Goal: Task Accomplishment & Management: Complete application form

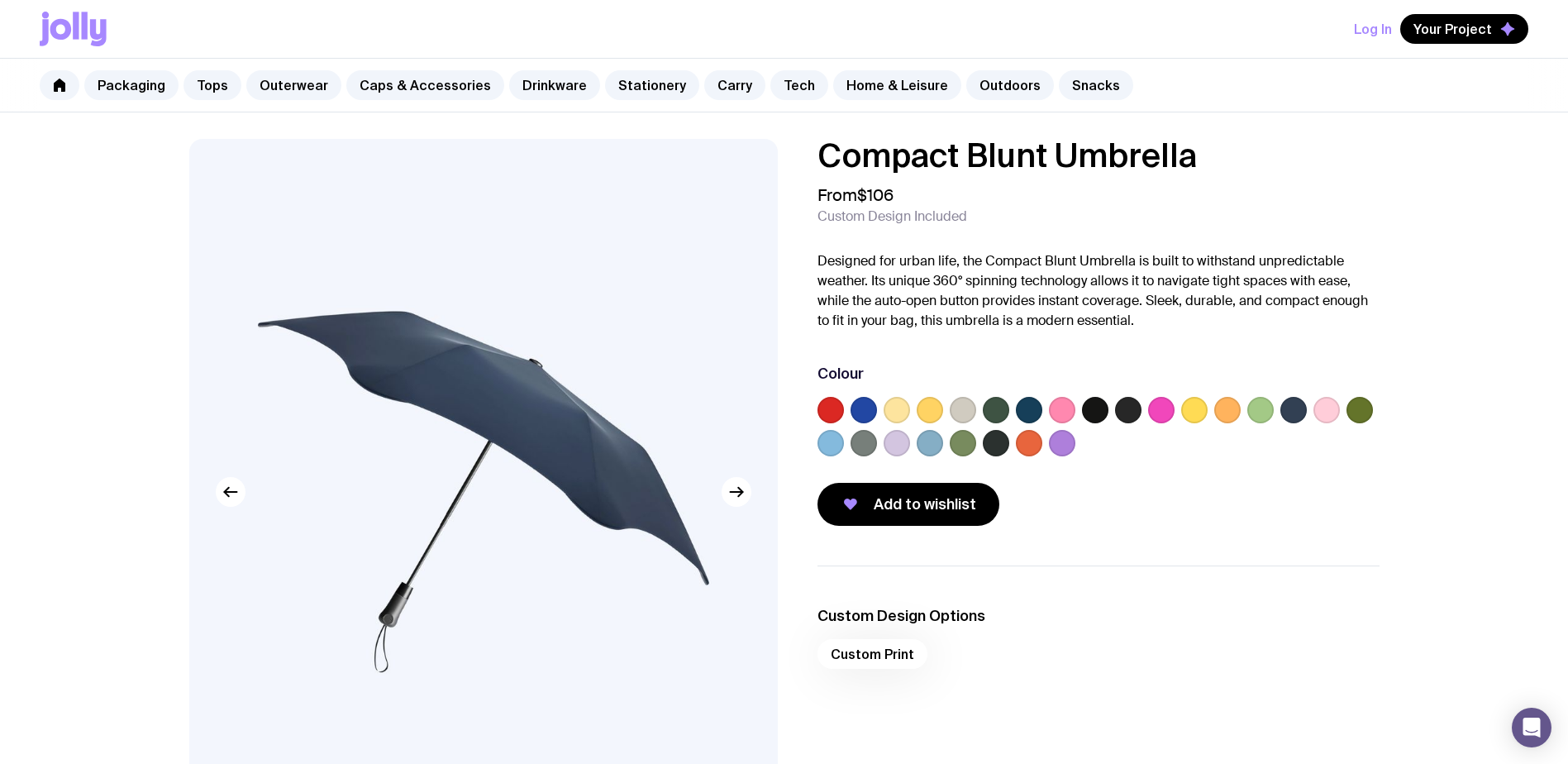
click at [873, 646] on div "Custom Print" at bounding box center [1099, 659] width 562 height 40
click at [863, 657] on div "Custom Print" at bounding box center [1099, 659] width 562 height 40
click at [1049, 446] on div at bounding box center [1062, 443] width 26 height 26
drag, startPoint x: 1062, startPoint y: 446, endPoint x: 1051, endPoint y: 445, distance: 11.0
click at [1055, 445] on label at bounding box center [1062, 443] width 26 height 26
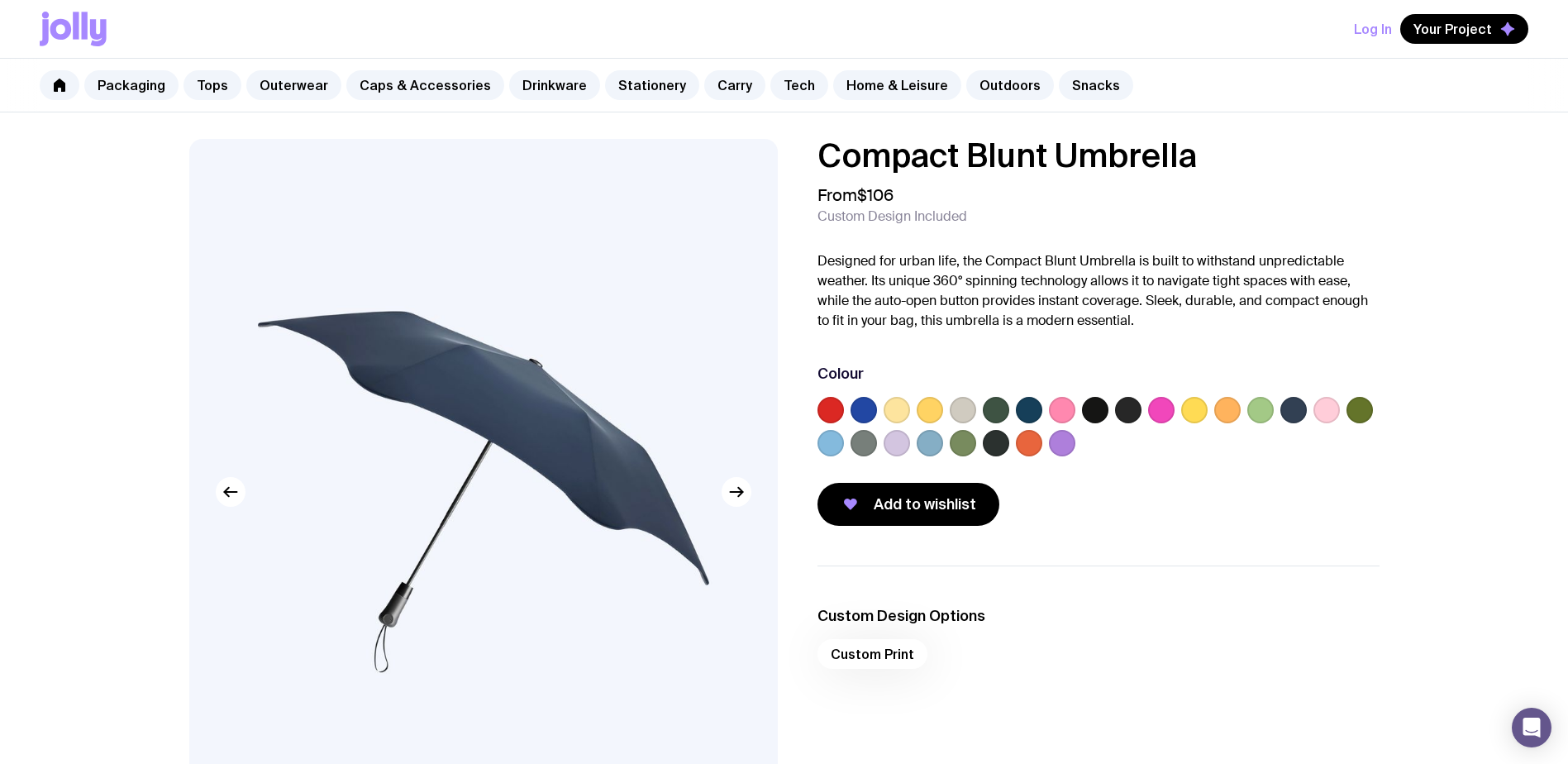
click at [0, 0] on input "radio" at bounding box center [0, 0] width 0 height 0
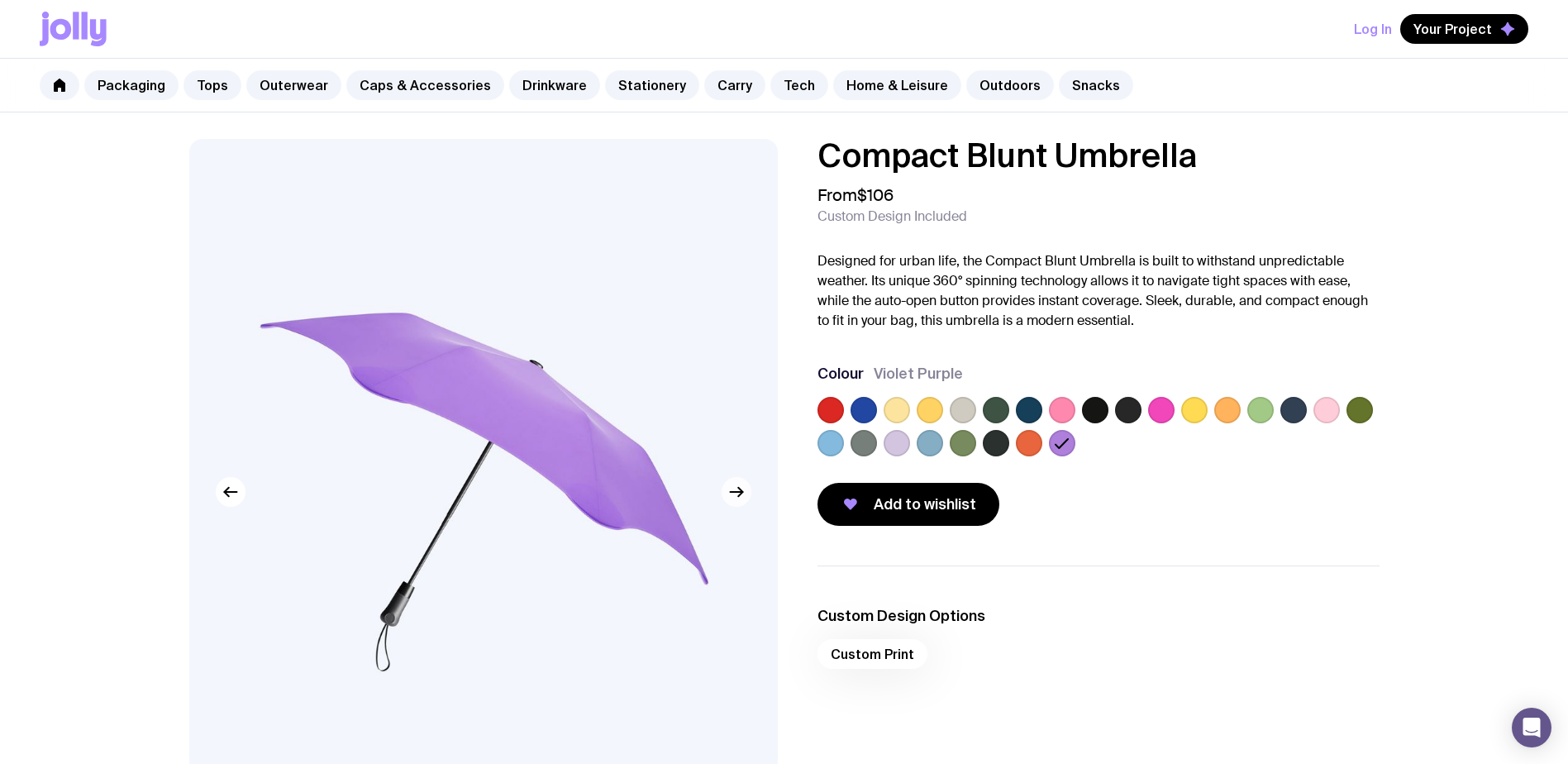
click at [737, 505] on button "button" at bounding box center [737, 492] width 29 height 29
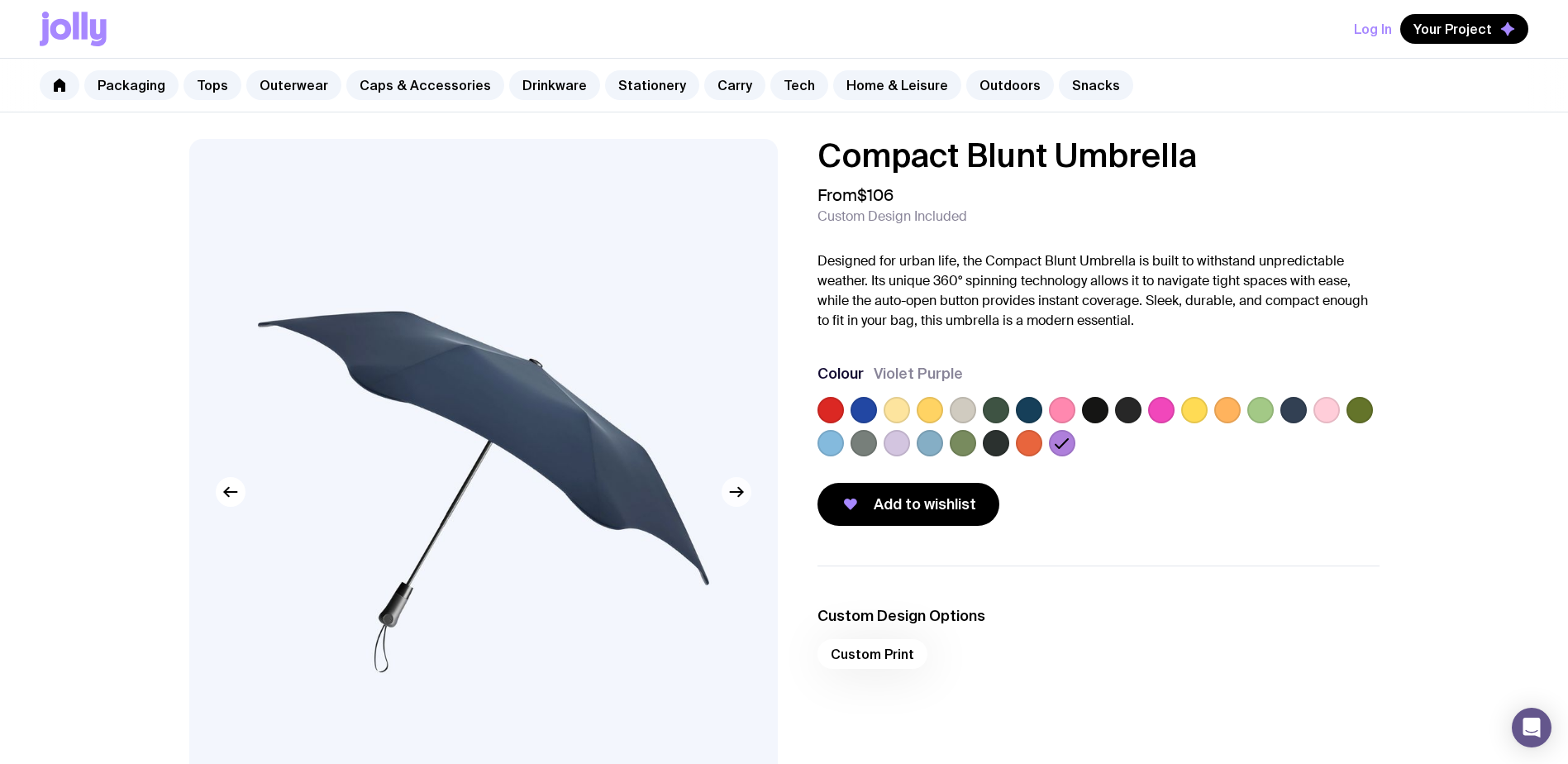
click at [737, 495] on icon "button" at bounding box center [737, 492] width 20 height 20
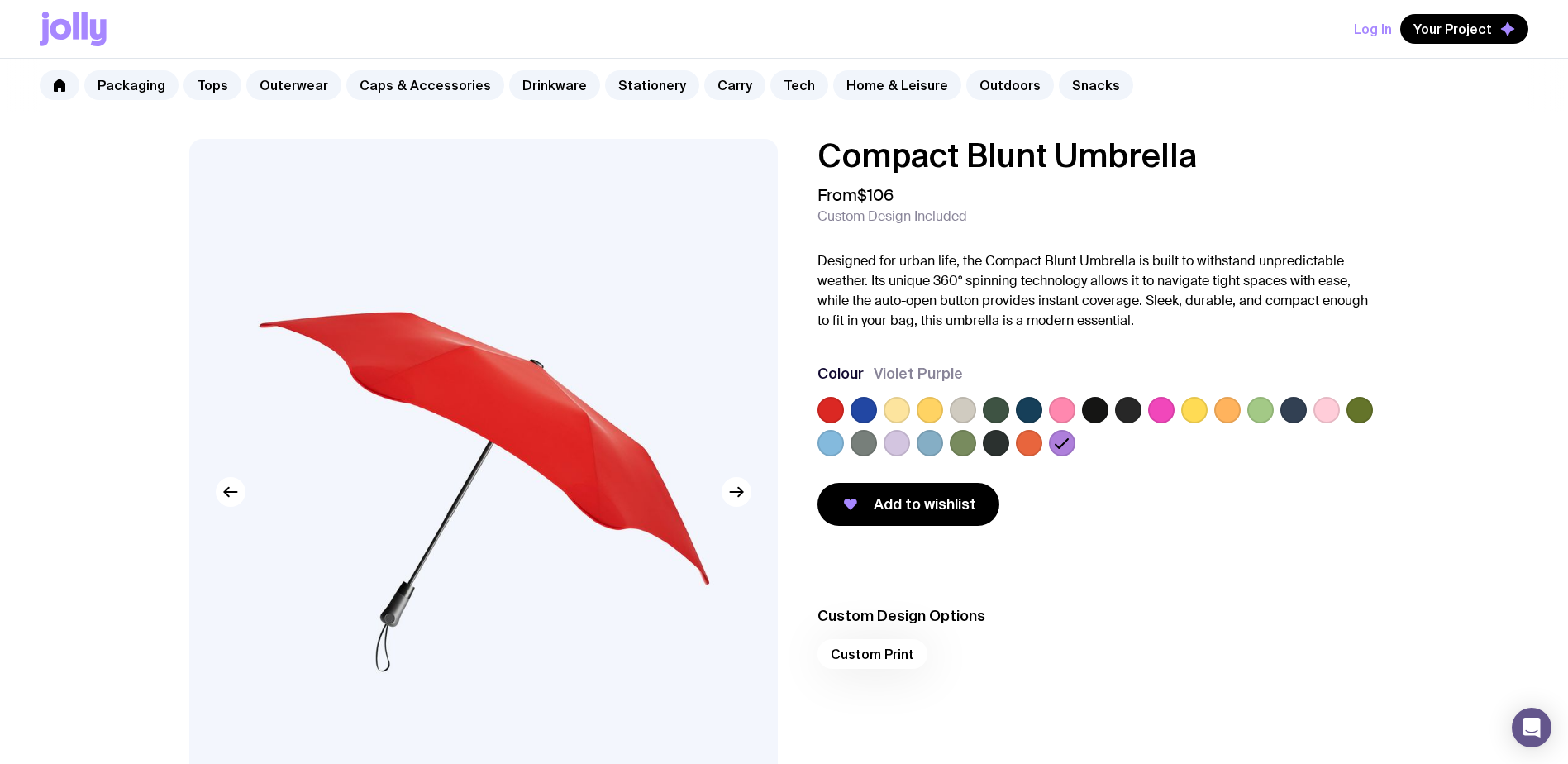
click at [238, 510] on img at bounding box center [483, 491] width 588 height 705
click at [230, 509] on img at bounding box center [483, 491] width 588 height 705
click at [230, 501] on icon "button" at bounding box center [230, 492] width 20 height 20
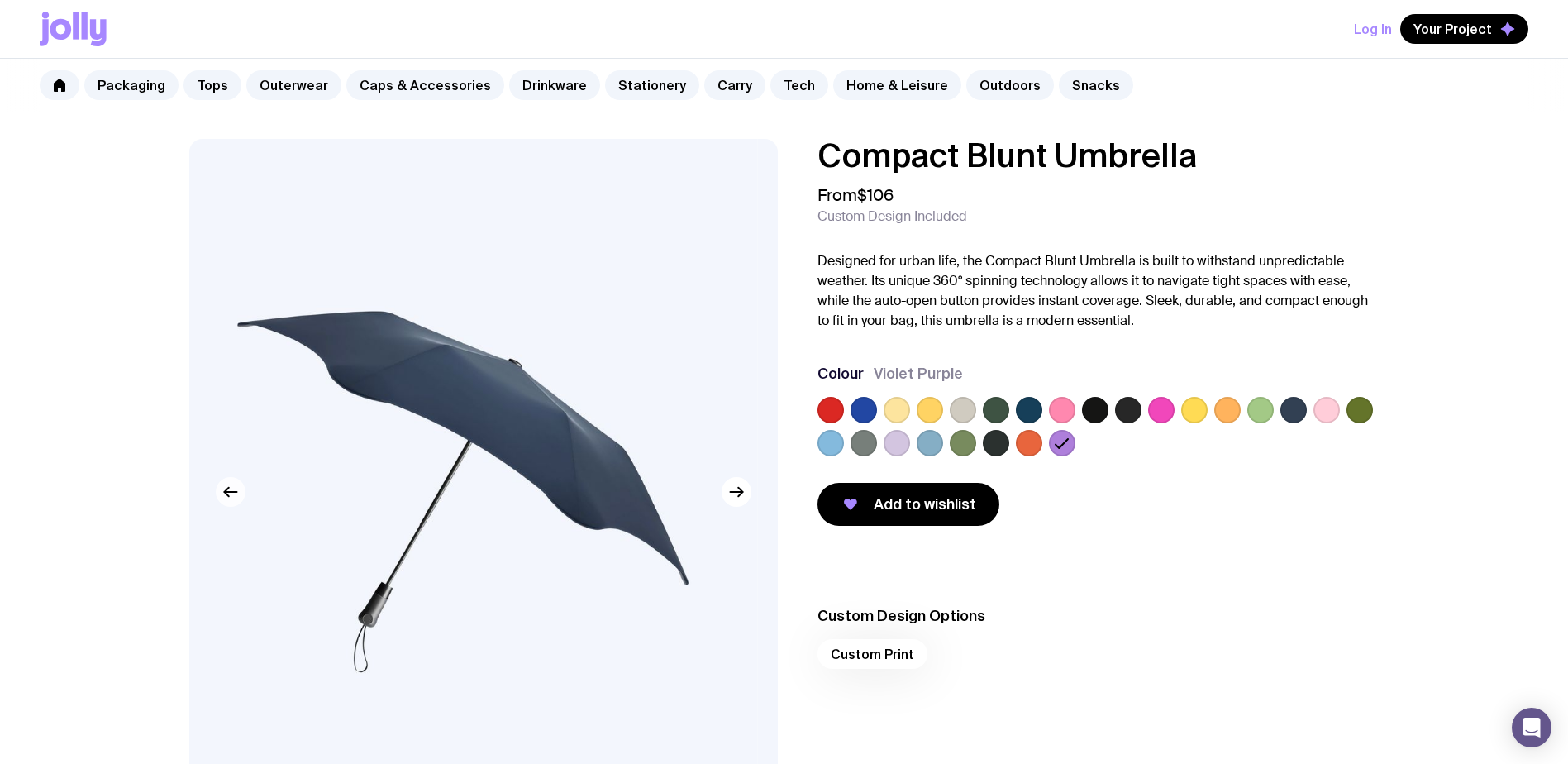
click at [230, 501] on icon "button" at bounding box center [230, 492] width 20 height 20
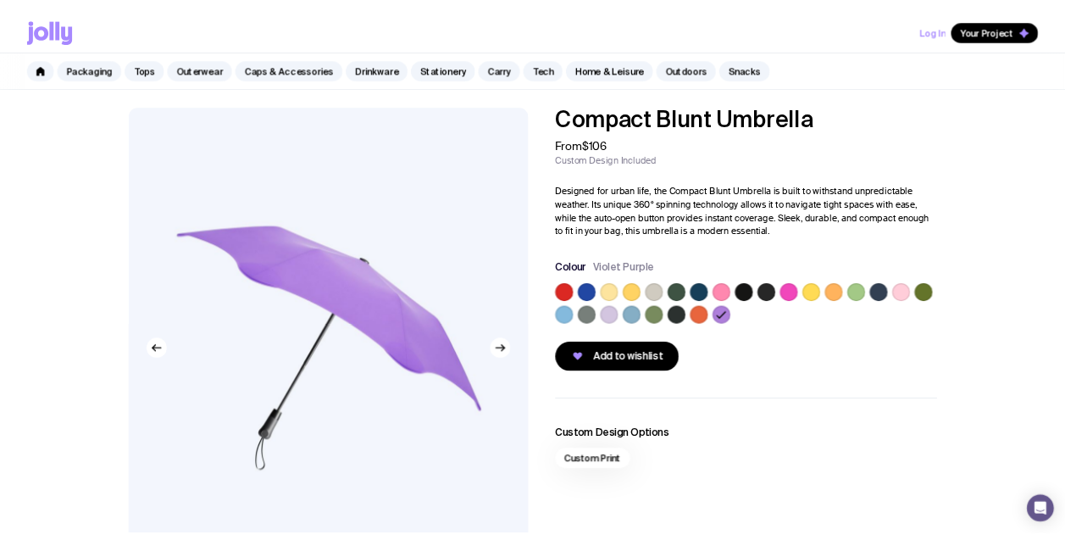
scroll to position [85, 0]
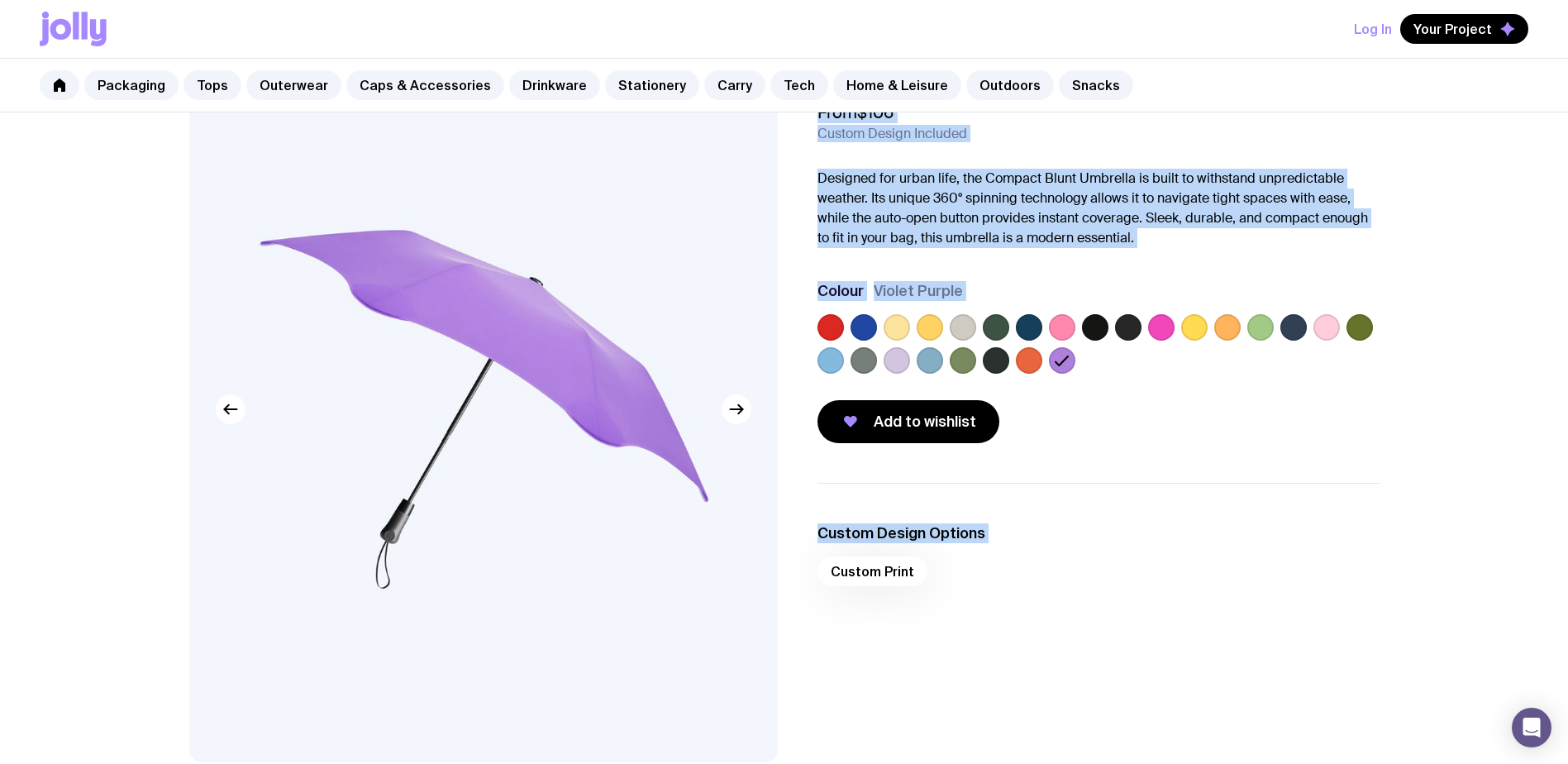
drag, startPoint x: 837, startPoint y: 547, endPoint x: 240, endPoint y: 356, distance: 626.8
click at [249, 359] on div "Compact Blunt Umbrella From $106 Custom Design Included Designed for urban life…" at bounding box center [784, 471] width 1269 height 830
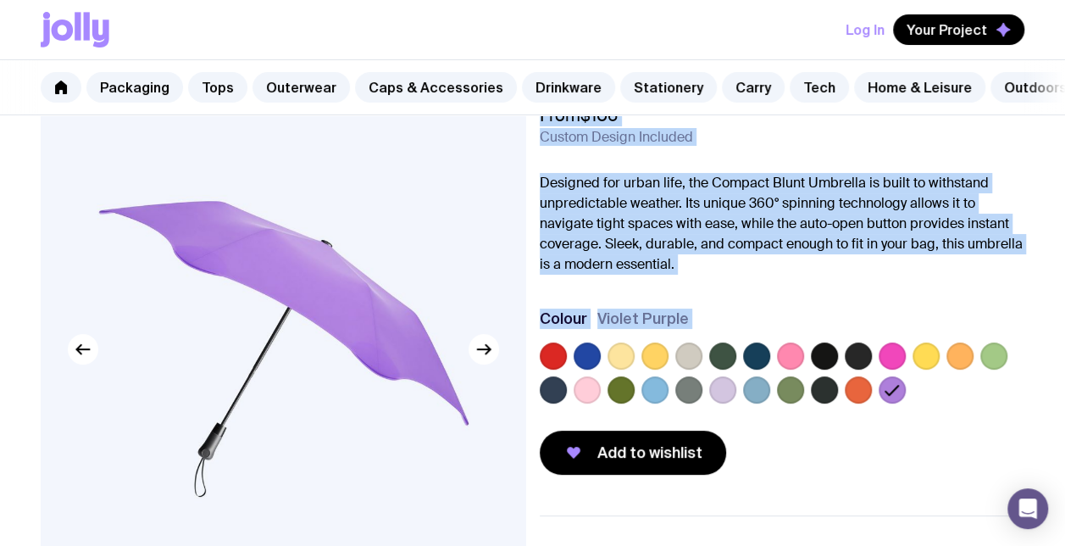
click at [884, 238] on p "Designed for urban life, the Compact Blunt Umbrella is built to withstand unpre…" at bounding box center [782, 224] width 485 height 102
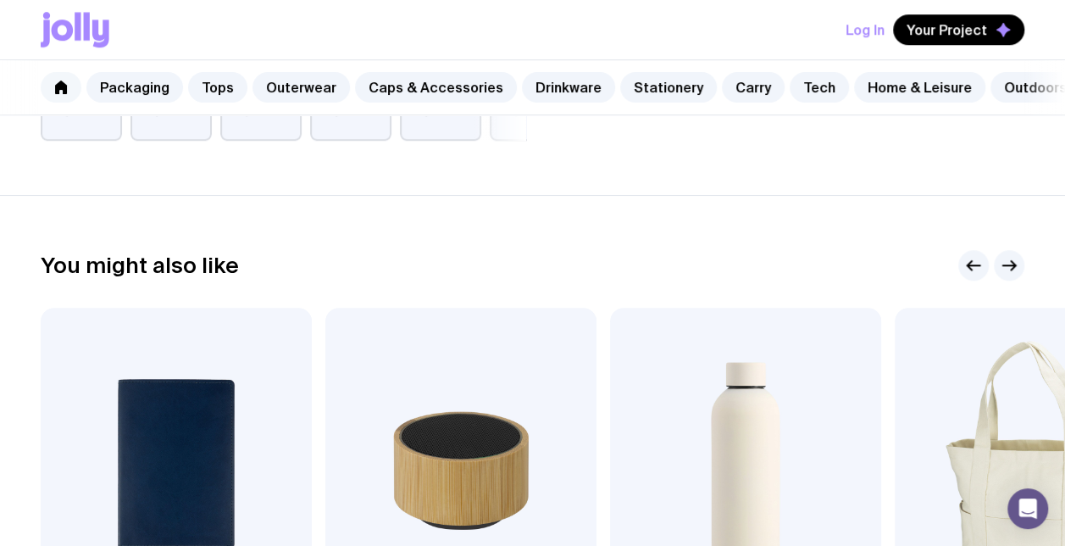
scroll to position [593, 0]
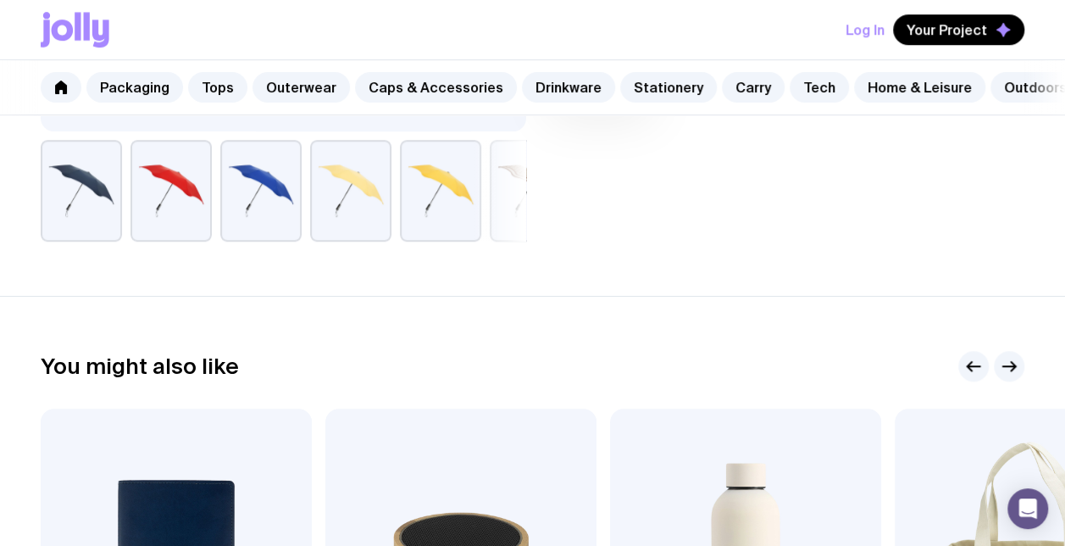
click at [71, 30] on icon at bounding box center [63, 29] width 22 height 21
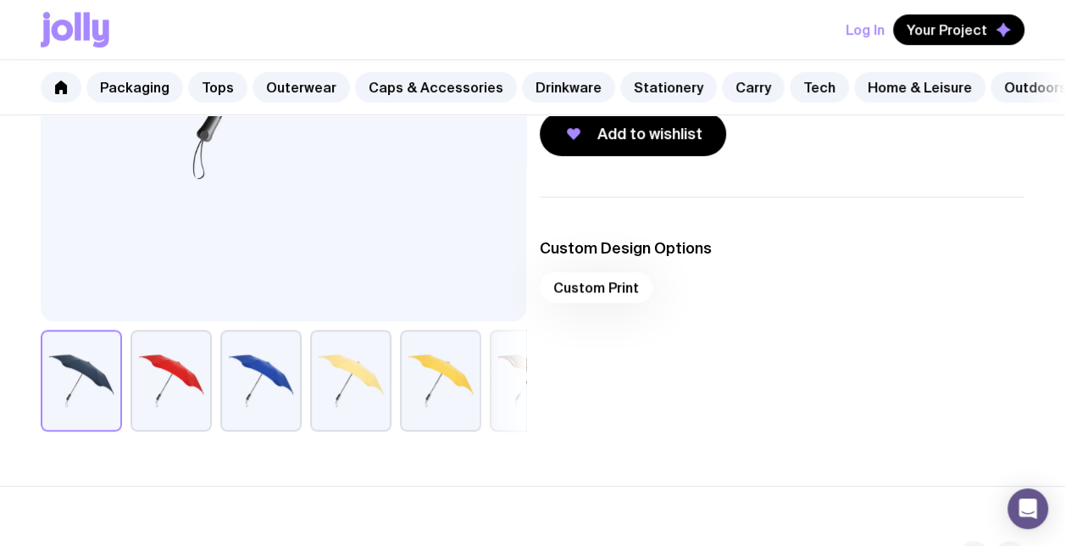
scroll to position [254, 0]
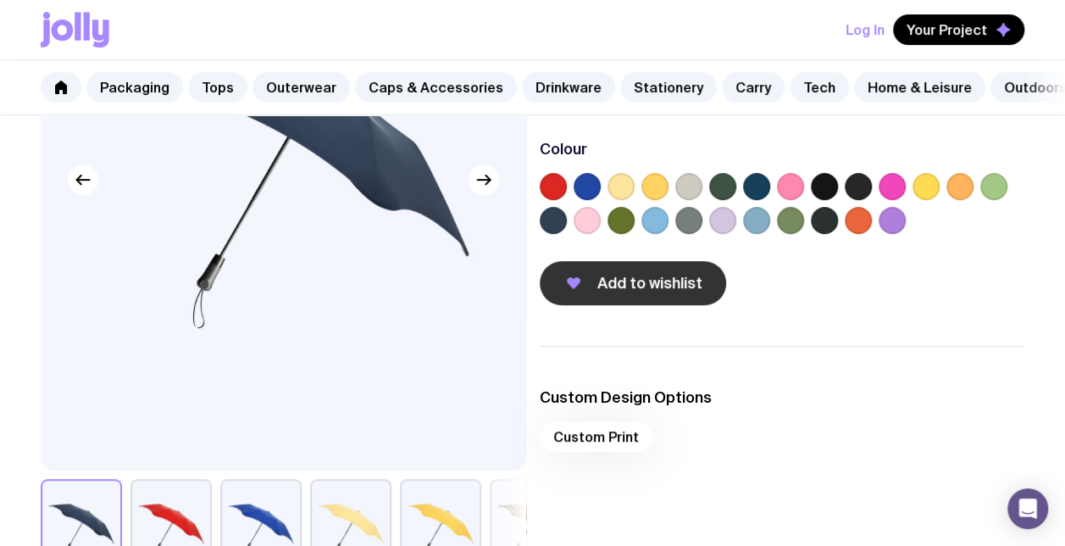
click at [607, 293] on span "Add to wishlist" at bounding box center [649, 283] width 105 height 20
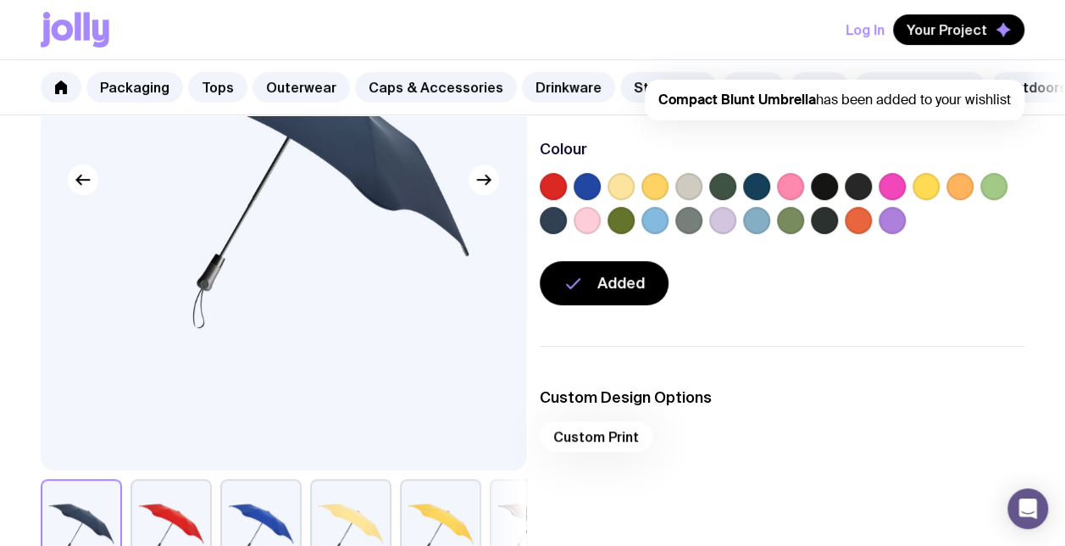
scroll to position [0, 0]
click at [857, 30] on button "Log In" at bounding box center [864, 29] width 39 height 30
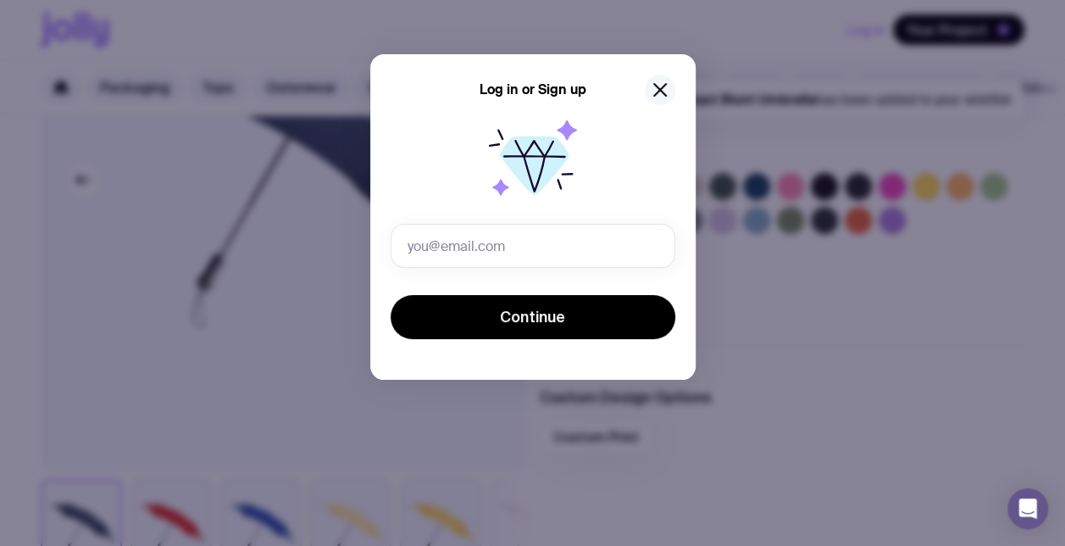
click at [665, 87] on icon "button" at bounding box center [660, 90] width 20 height 20
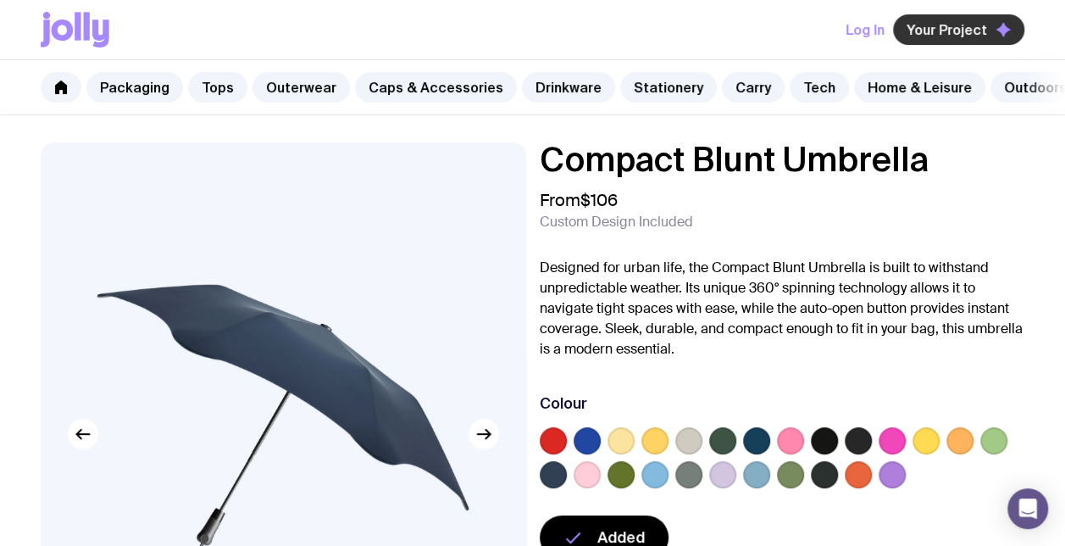
click at [929, 20] on button "Your Project" at bounding box center [958, 29] width 131 height 30
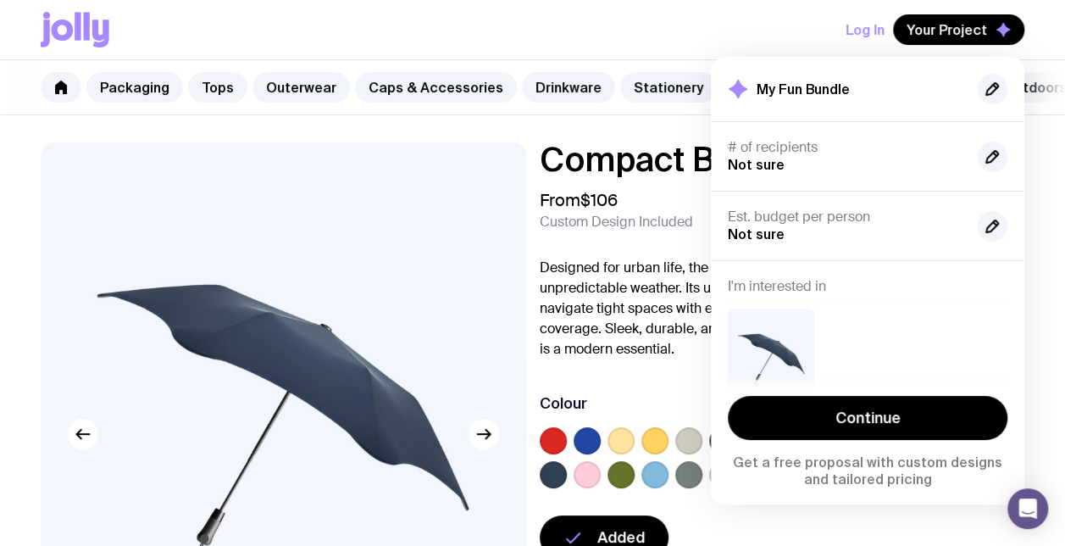
click at [798, 169] on div "# of recipients Not sure" at bounding box center [846, 156] width 236 height 35
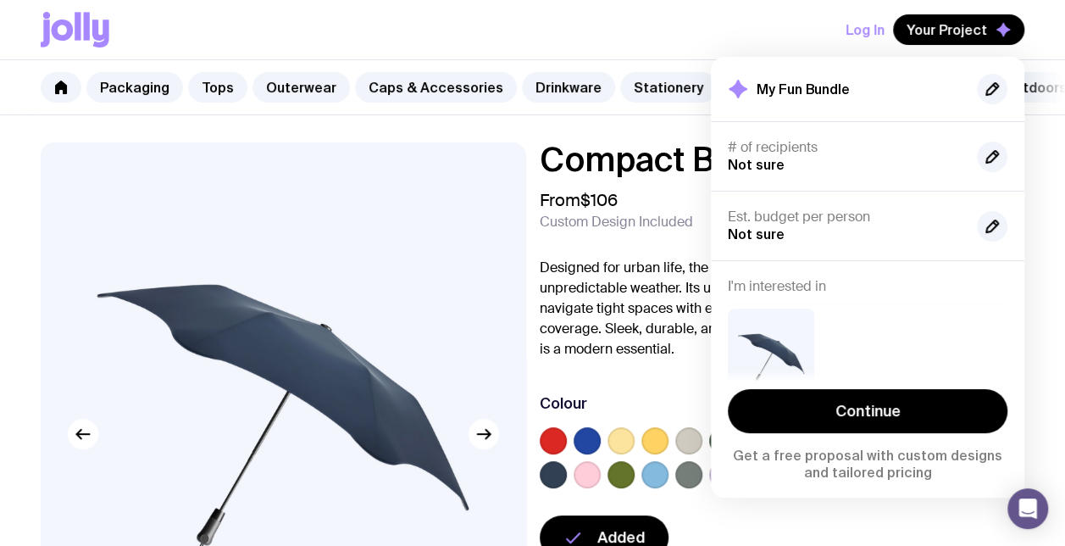
scroll to position [85, 0]
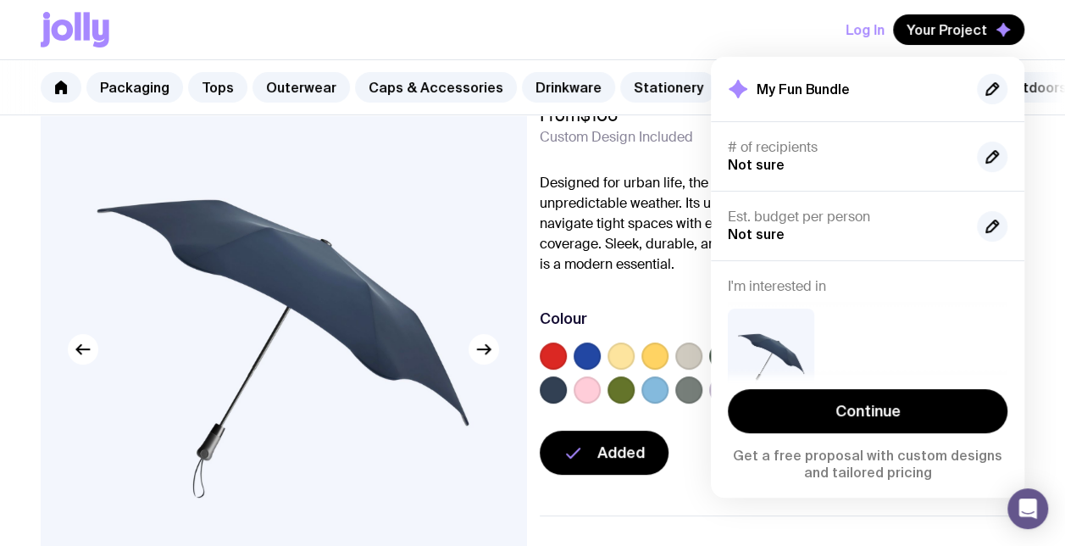
click at [866, 32] on button "Log In" at bounding box center [864, 29] width 39 height 30
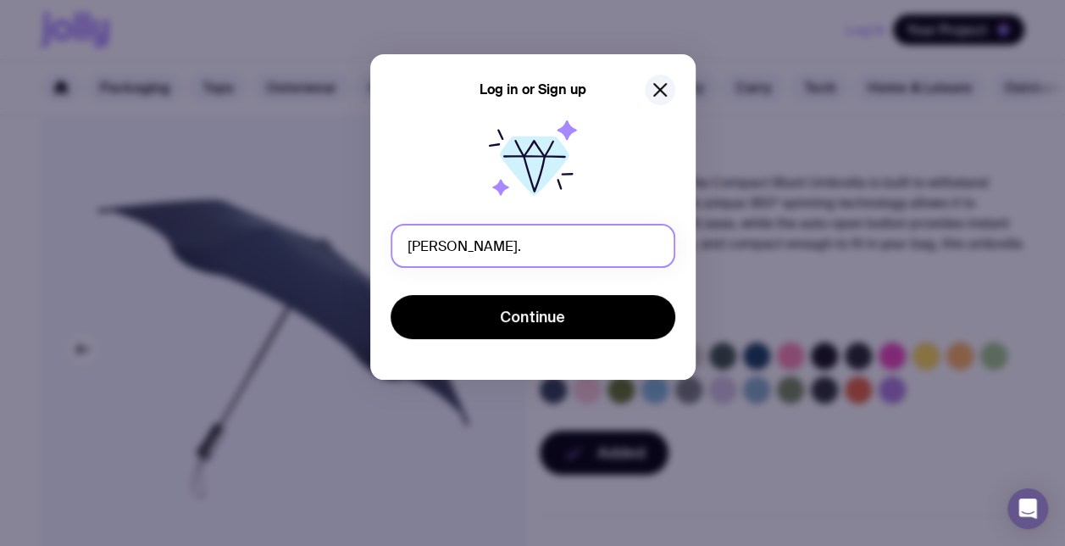
type input "[PERSON_NAME][EMAIL_ADDRESS][PERSON_NAME][DOMAIN_NAME]"
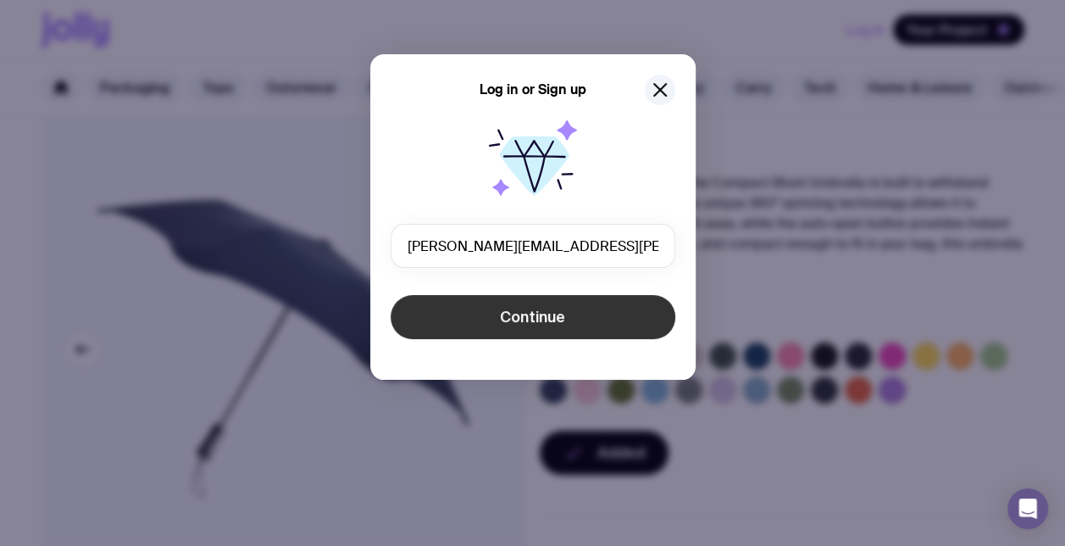
click at [442, 316] on button "Continue" at bounding box center [533, 317] width 285 height 44
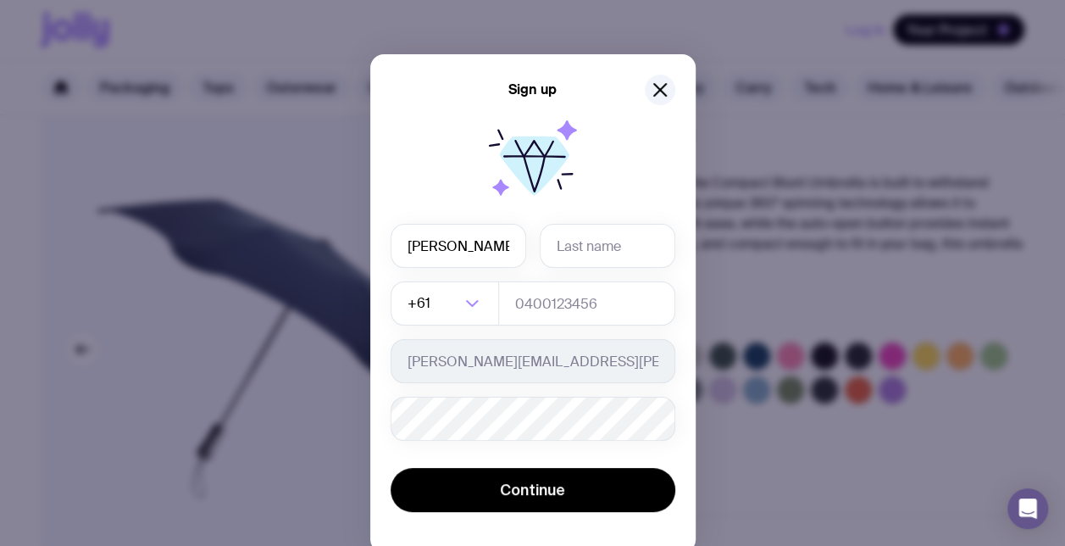
type input "[PERSON_NAME]"
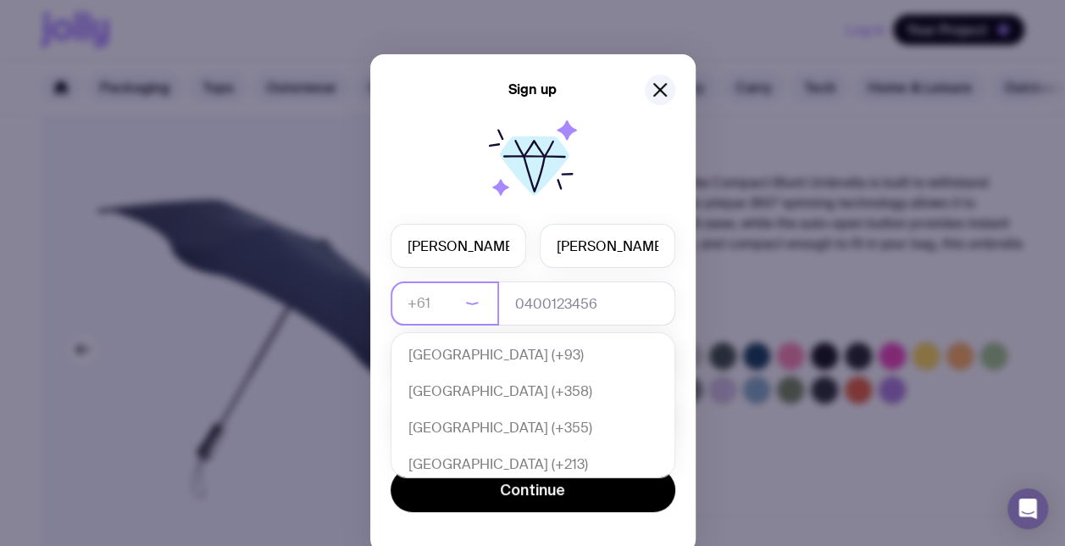
scroll to position [366, 0]
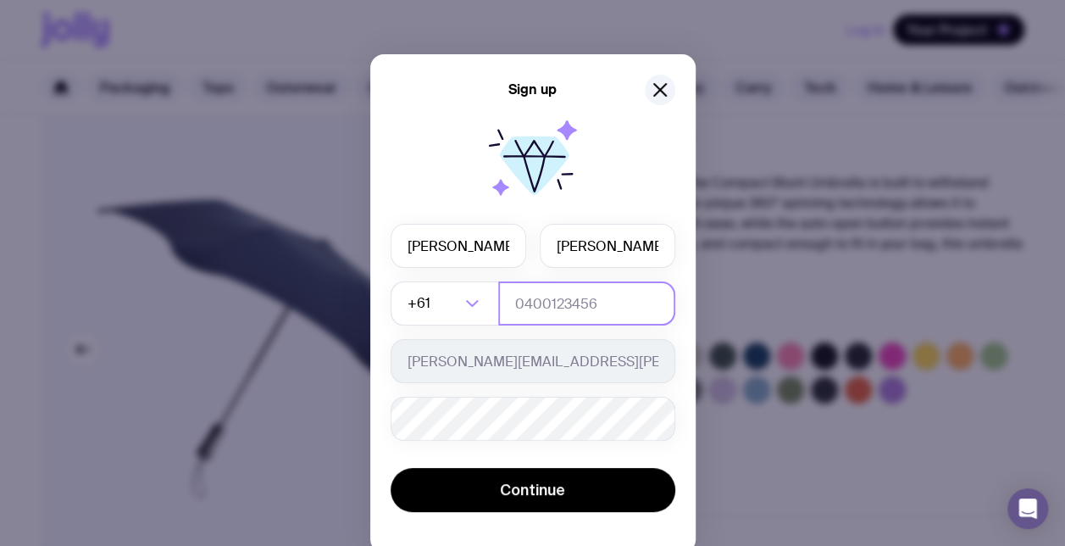
click at [532, 319] on input "tel" at bounding box center [586, 303] width 177 height 44
type input "0438474921"
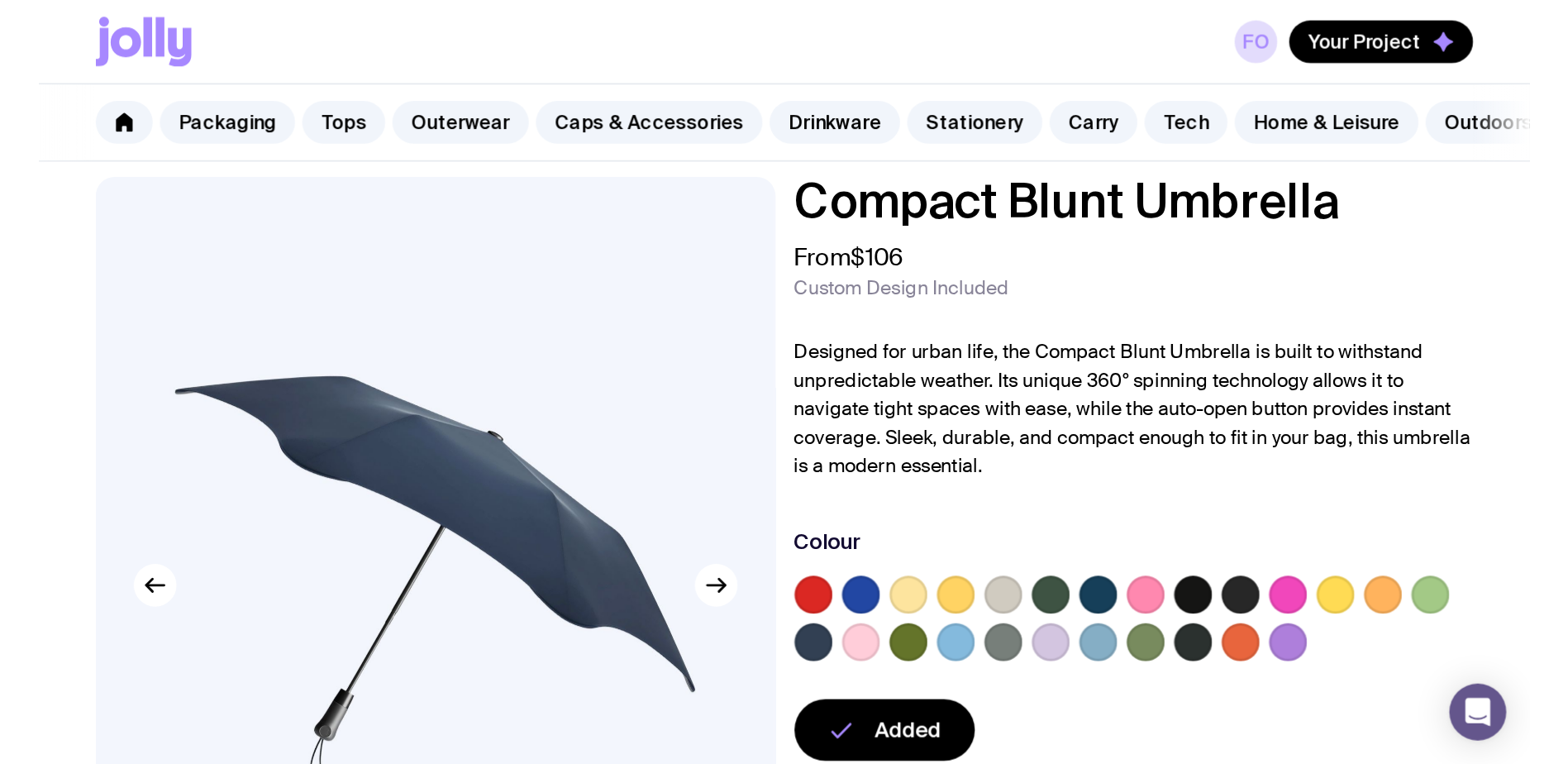
scroll to position [0, 0]
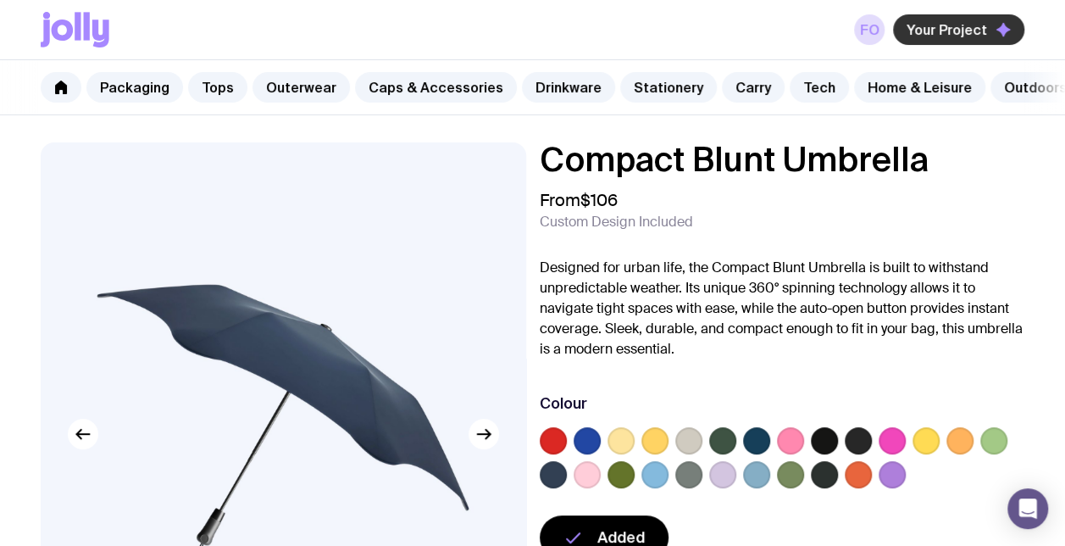
drag, startPoint x: 929, startPoint y: 40, endPoint x: 936, endPoint y: 24, distance: 17.5
click at [929, 40] on button "Your Project" at bounding box center [958, 29] width 131 height 30
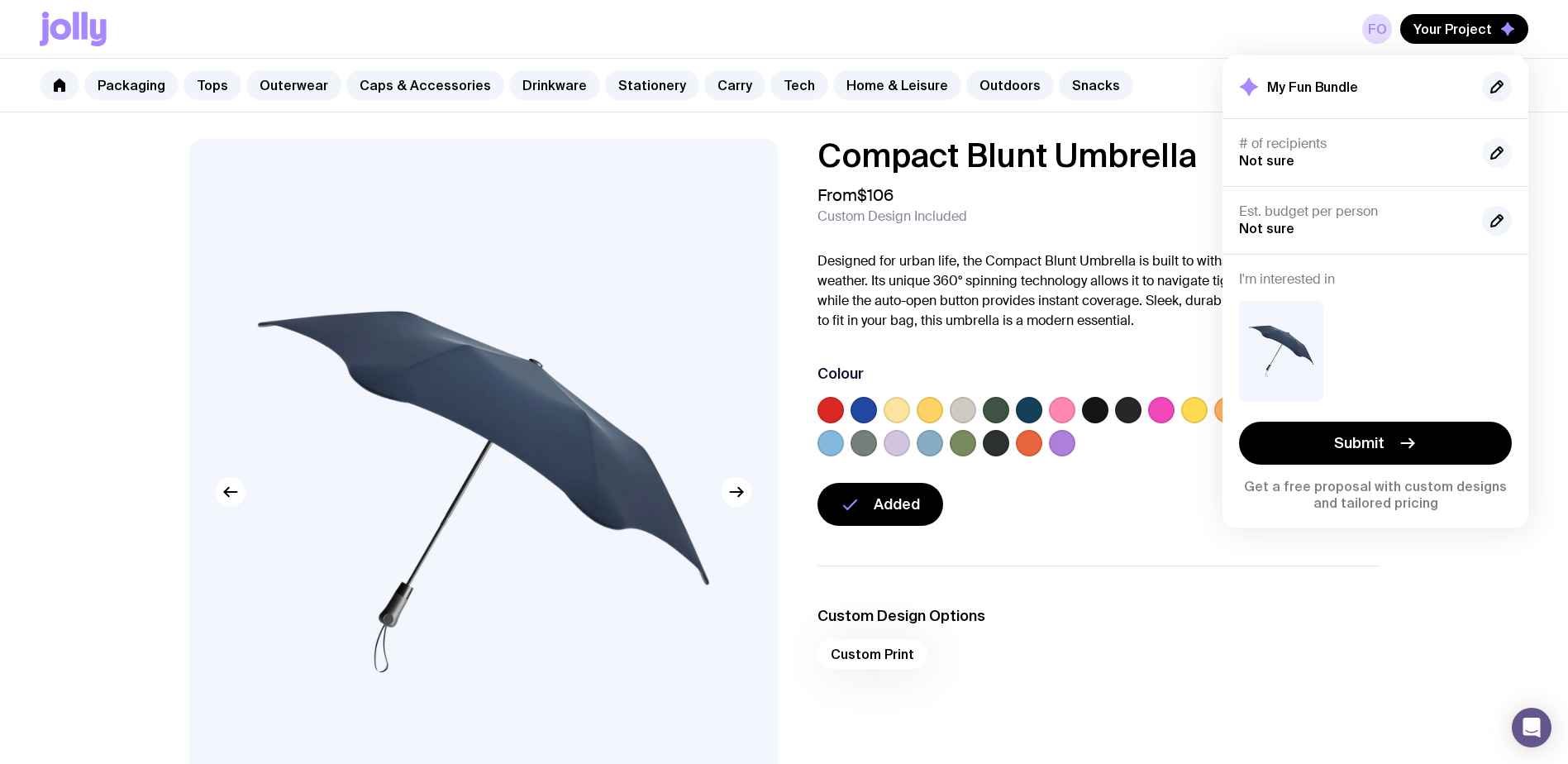
click at [1501, 141] on button "button" at bounding box center [1497, 152] width 29 height 29
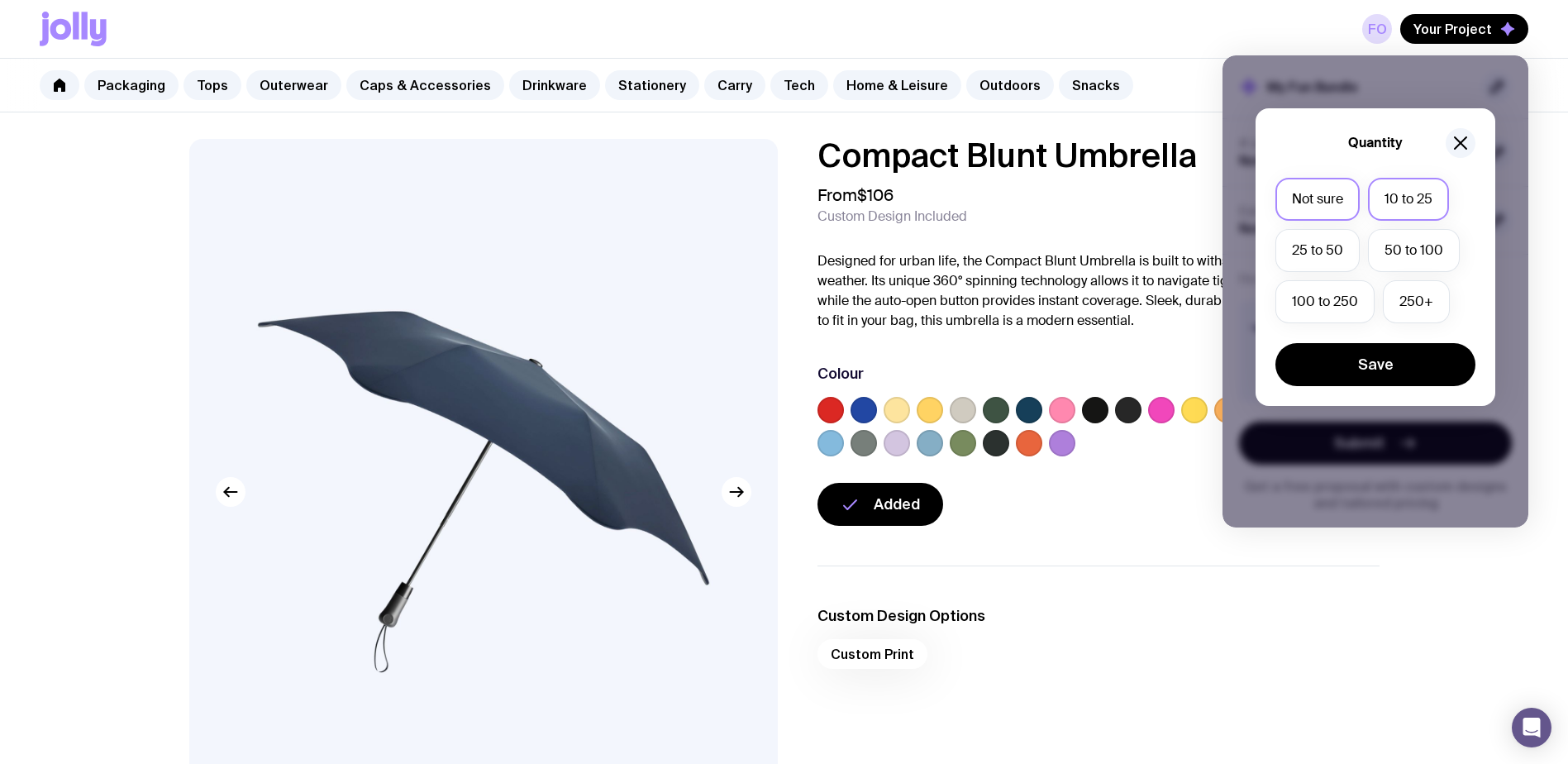
click at [1433, 213] on label "10 to 25" at bounding box center [1408, 199] width 81 height 43
click at [0, 0] on input "10 to 25" at bounding box center [0, 0] width 0 height 0
click at [1469, 156] on div "Quantity" at bounding box center [1375, 142] width 200 height 29
click at [1470, 145] on button "button" at bounding box center [1461, 142] width 29 height 29
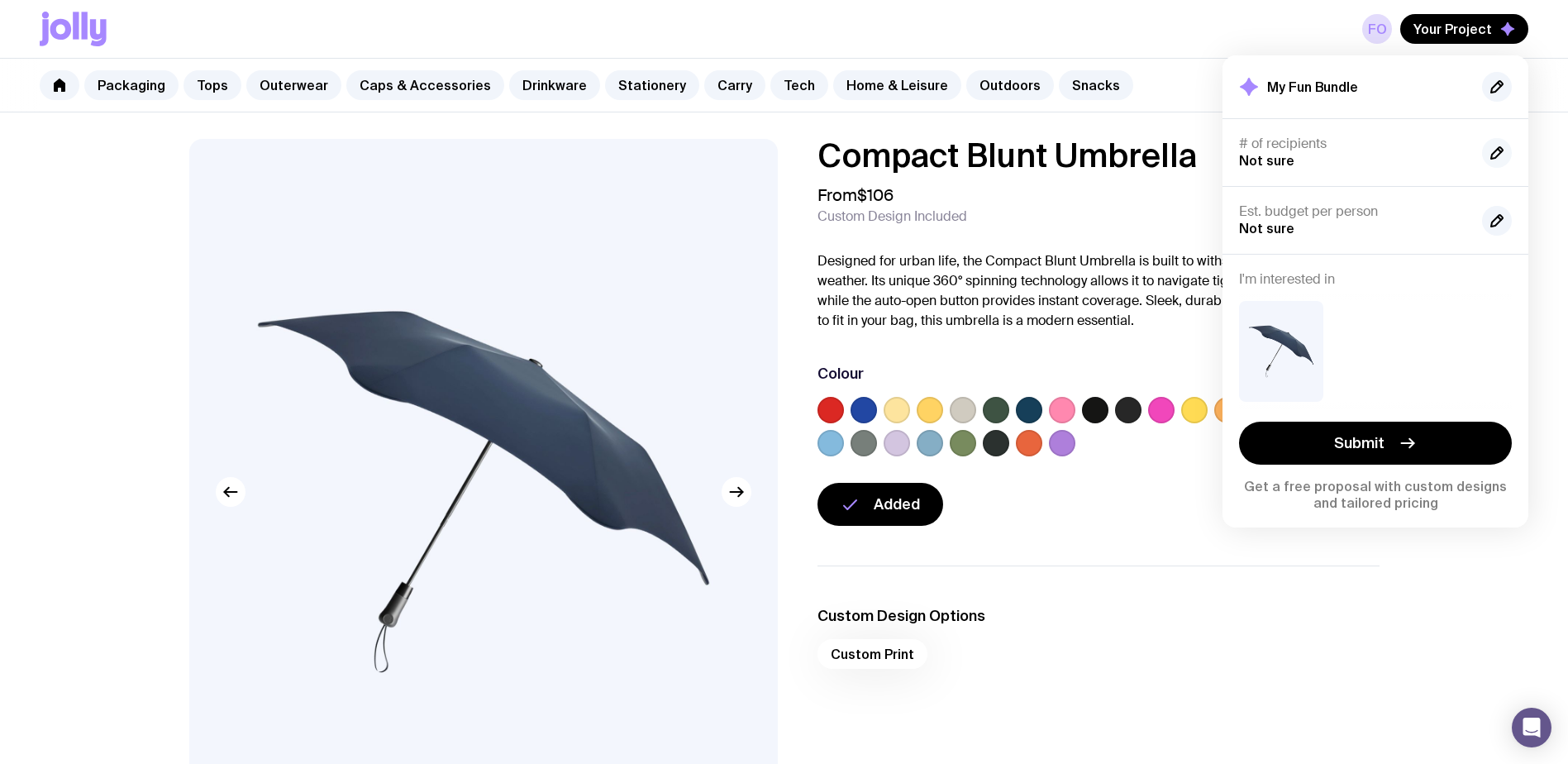
click at [1503, 154] on icon "button" at bounding box center [1497, 153] width 20 height 20
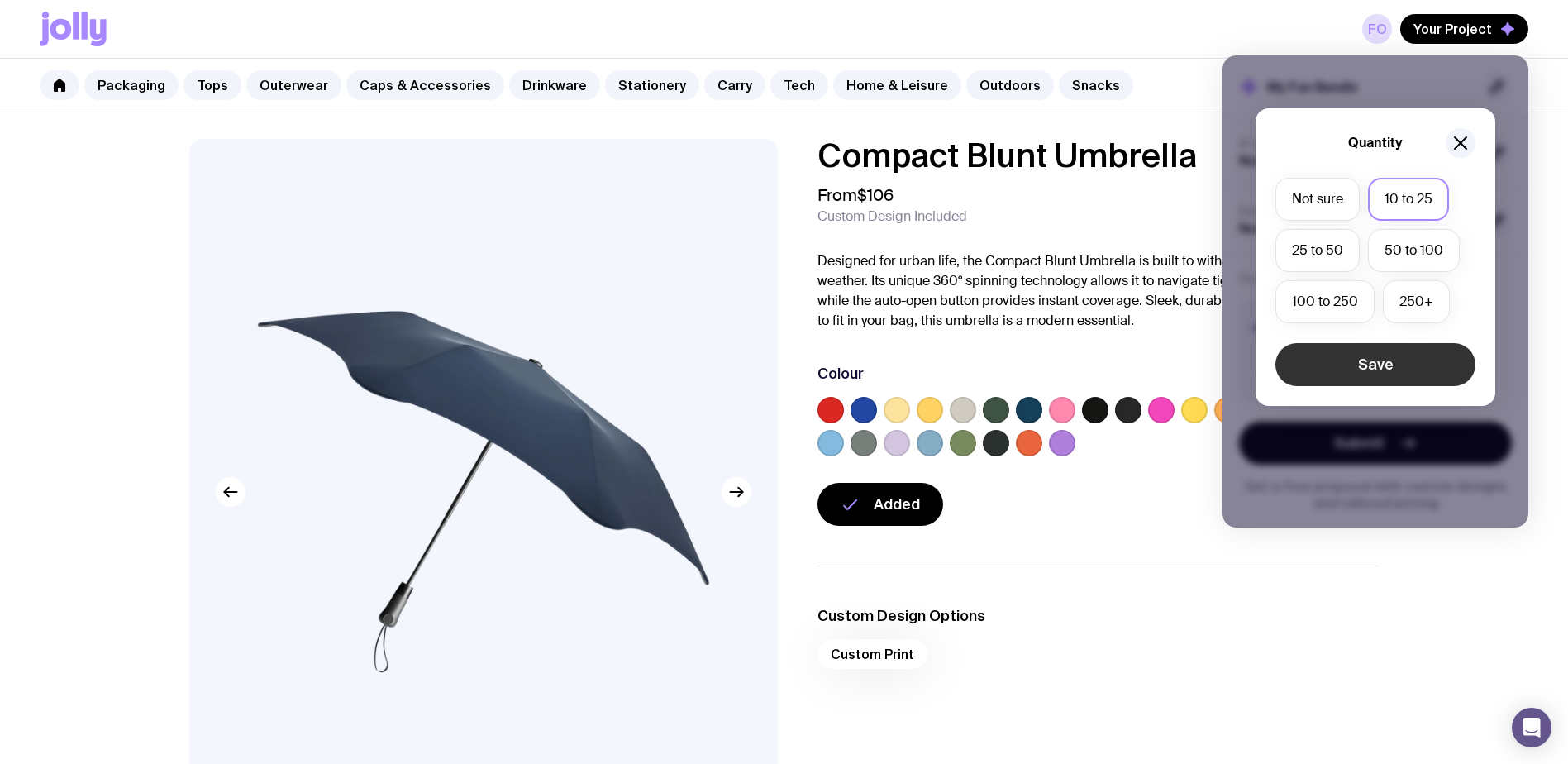
click at [1387, 360] on button "Save" at bounding box center [1375, 365] width 200 height 43
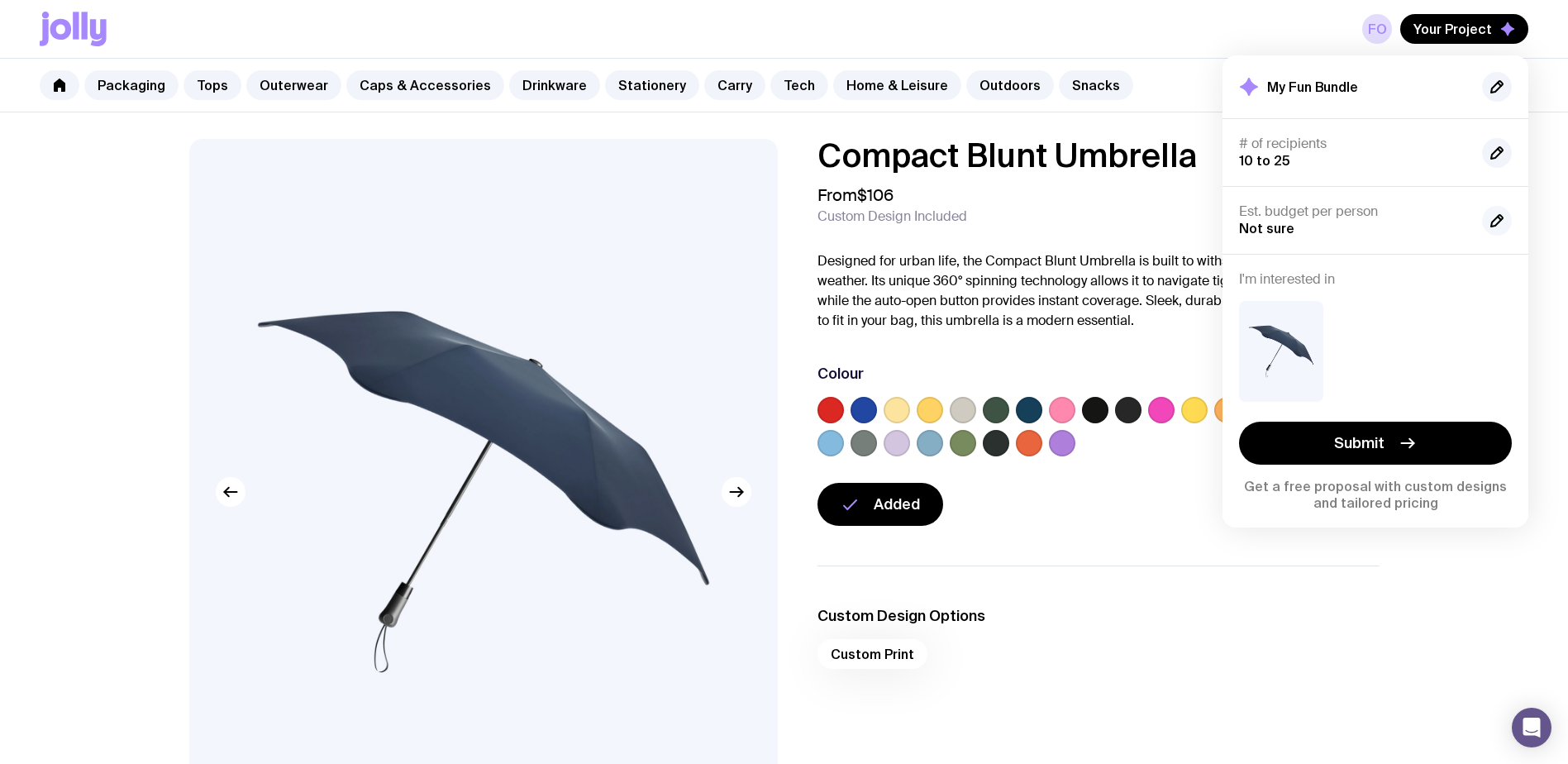
click at [1488, 225] on icon "button" at bounding box center [1497, 221] width 20 height 20
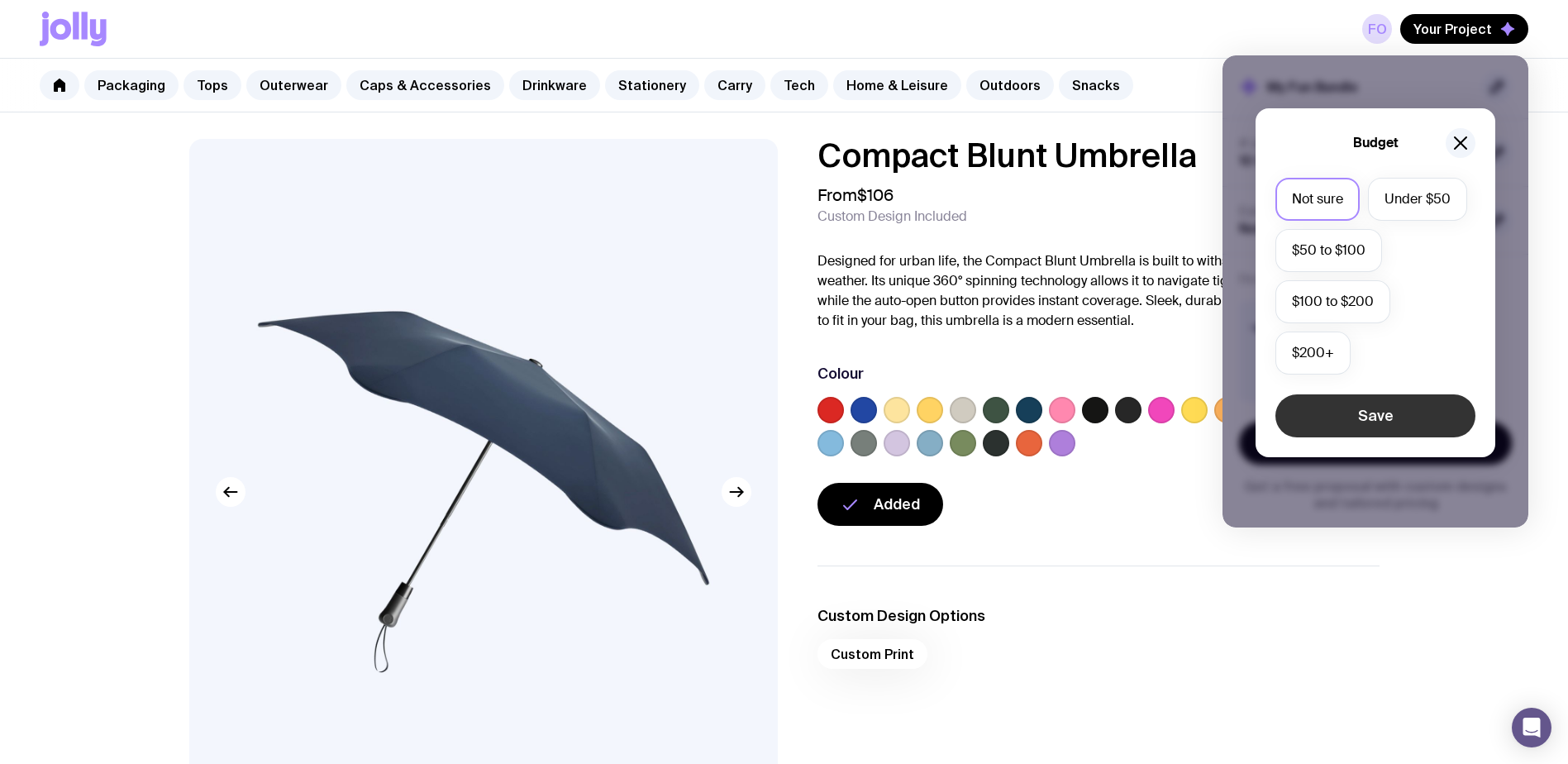
click at [1365, 414] on button "Save" at bounding box center [1375, 416] width 200 height 43
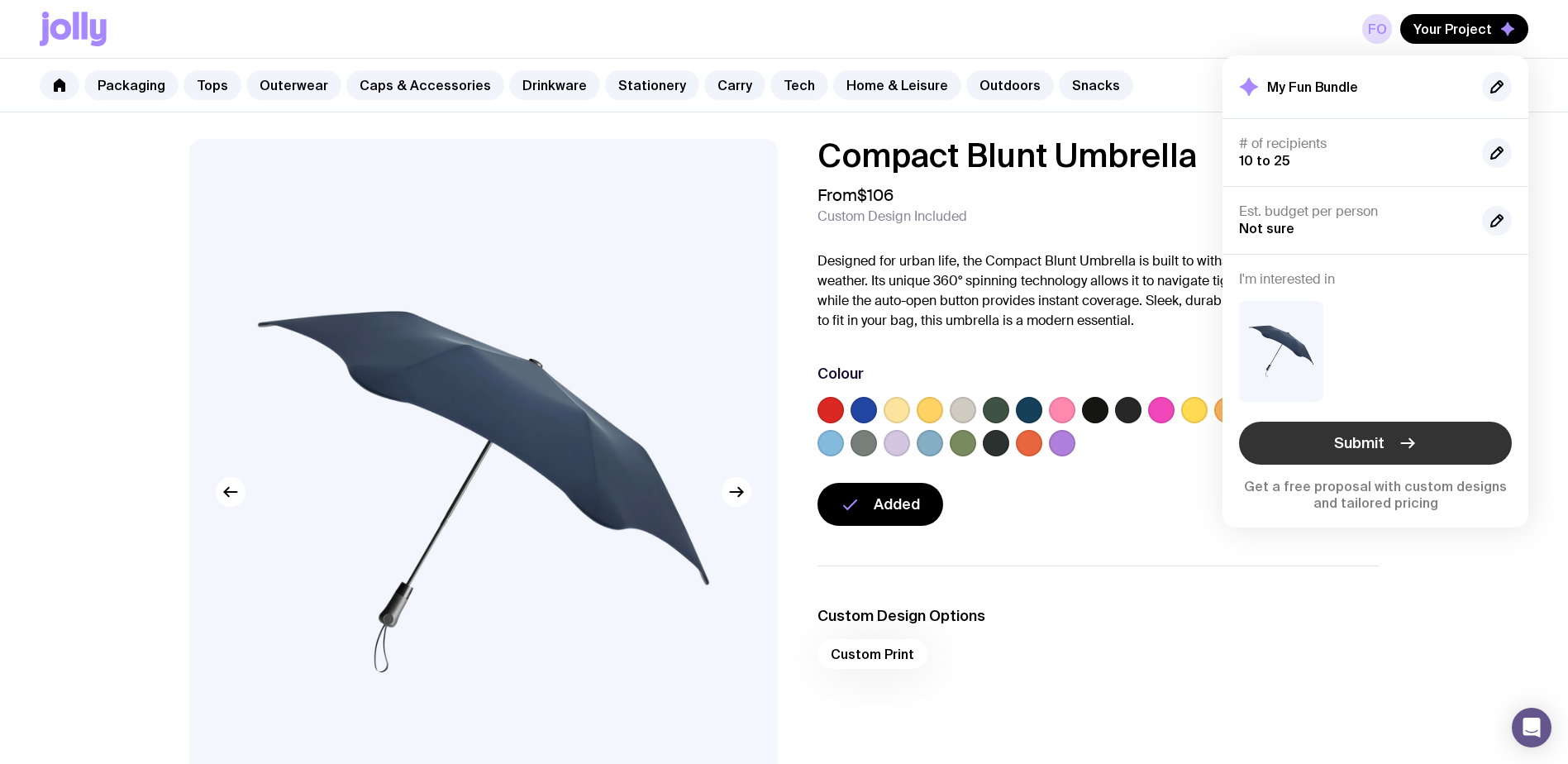
click at [1371, 429] on button "Submit" at bounding box center [1376, 443] width 273 height 43
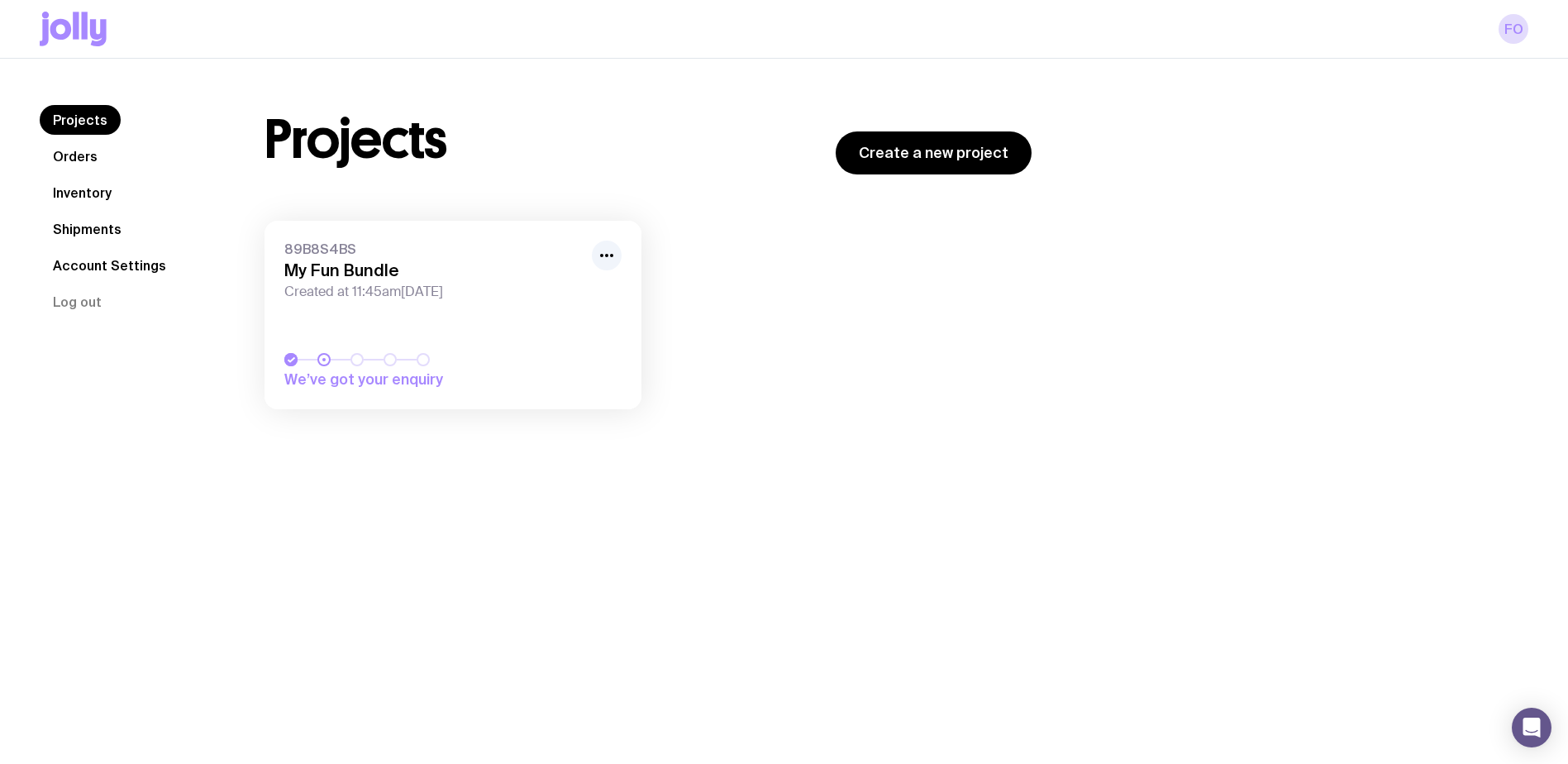
click at [76, 156] on link "Orders" at bounding box center [75, 156] width 71 height 29
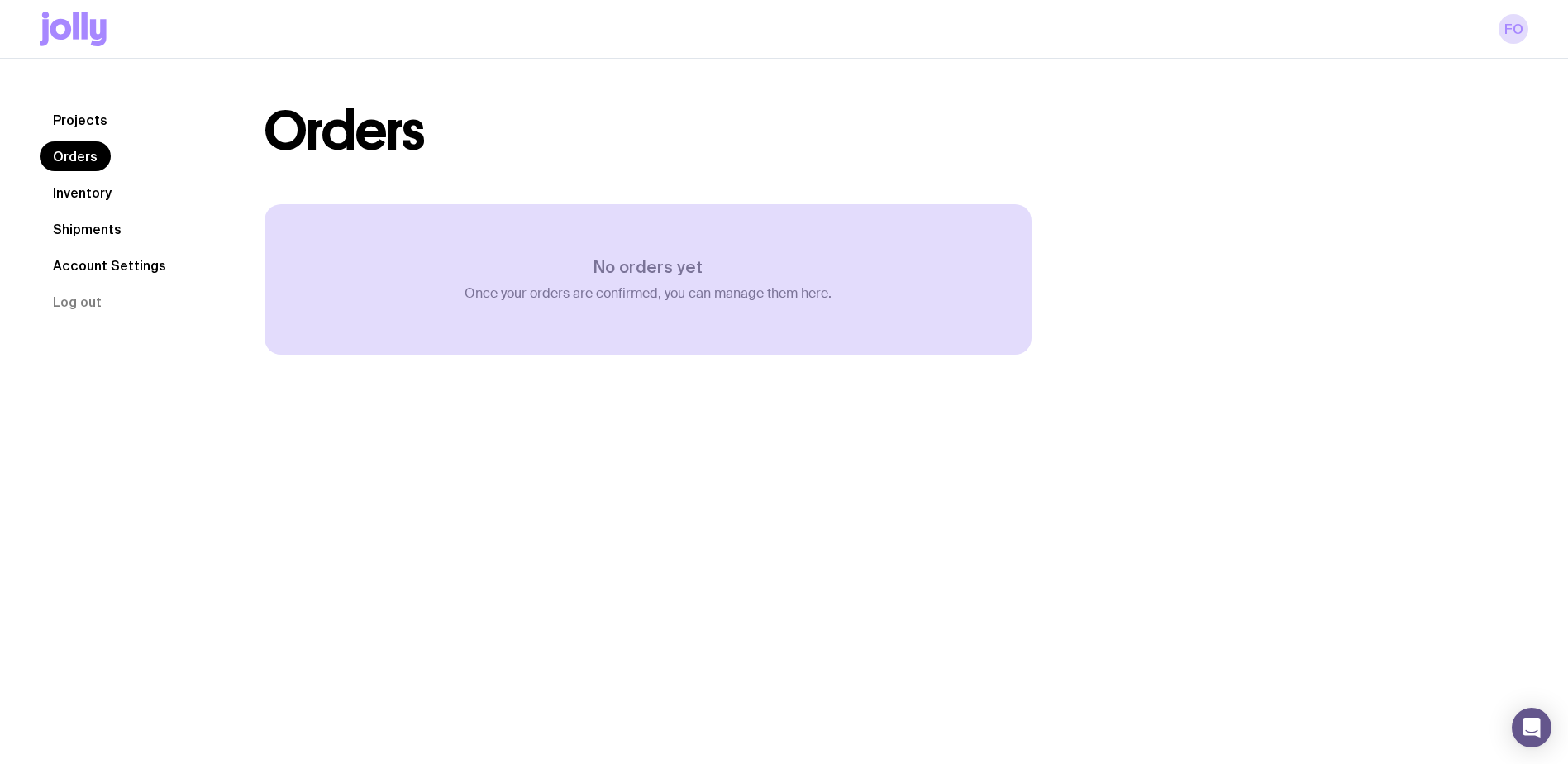
click at [83, 202] on link "Inventory" at bounding box center [82, 192] width 85 height 29
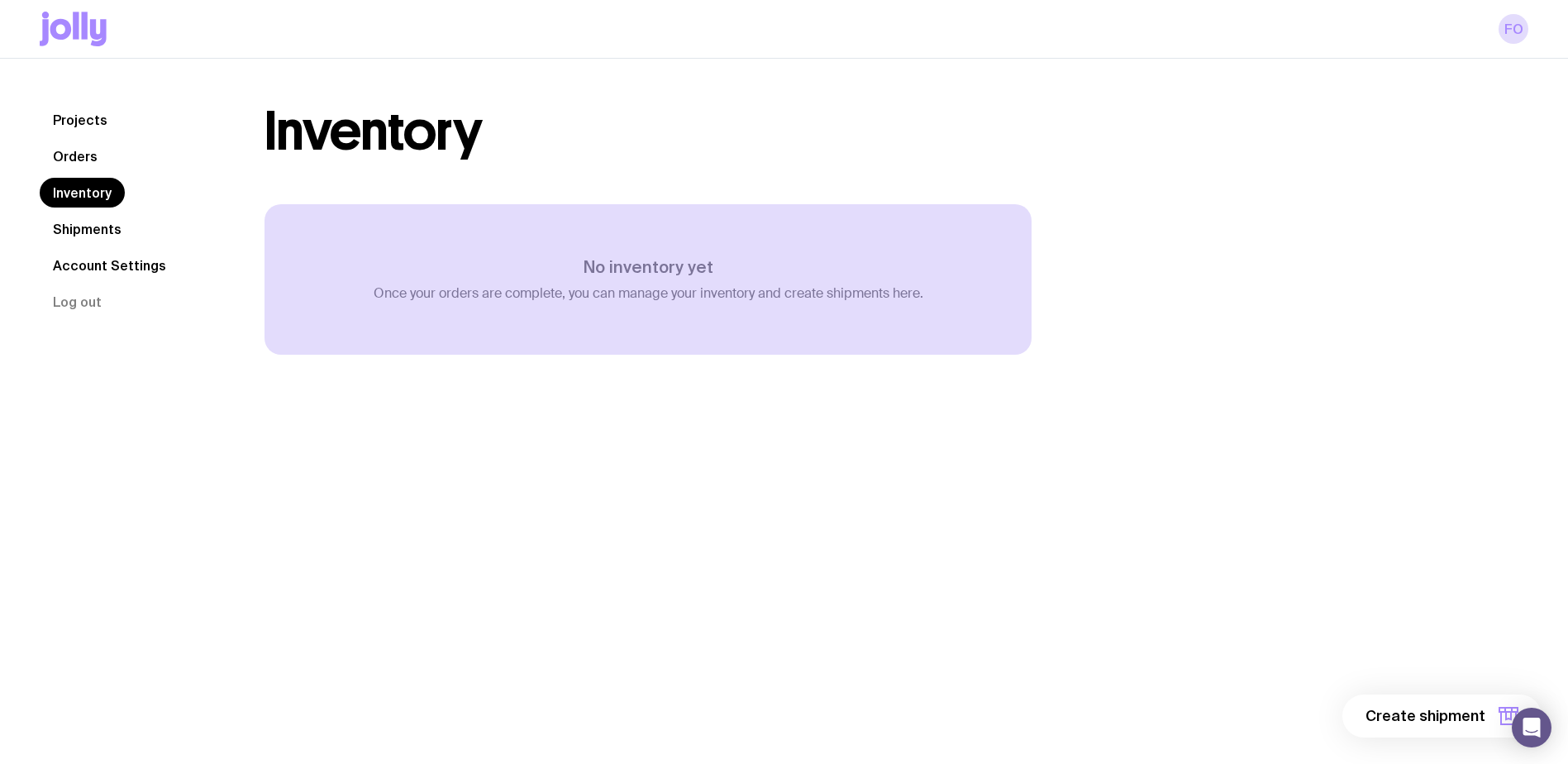
click at [81, 236] on link "Shipments" at bounding box center [87, 228] width 95 height 29
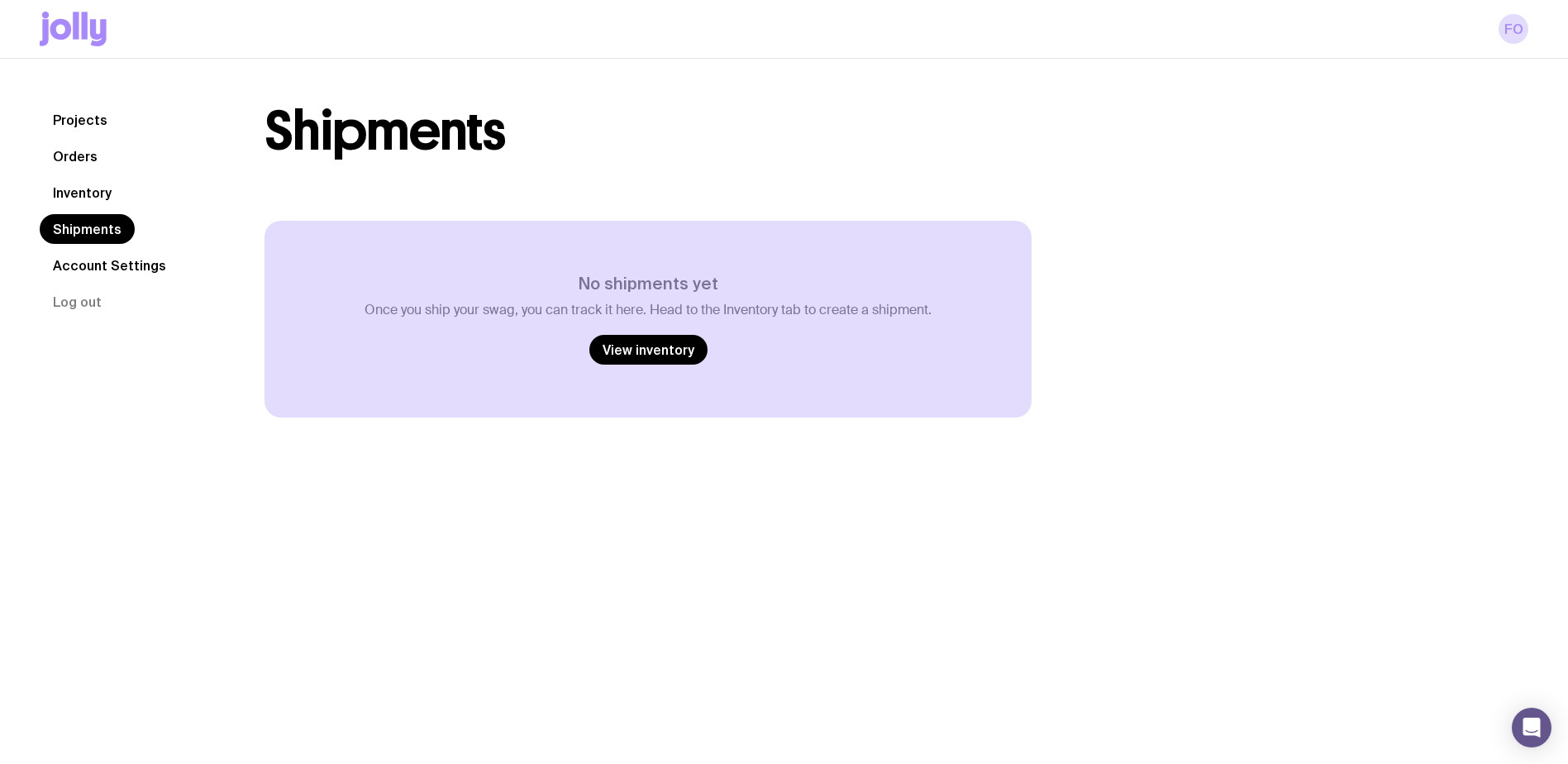
click at [81, 267] on link "Account Settings" at bounding box center [109, 265] width 140 height 29
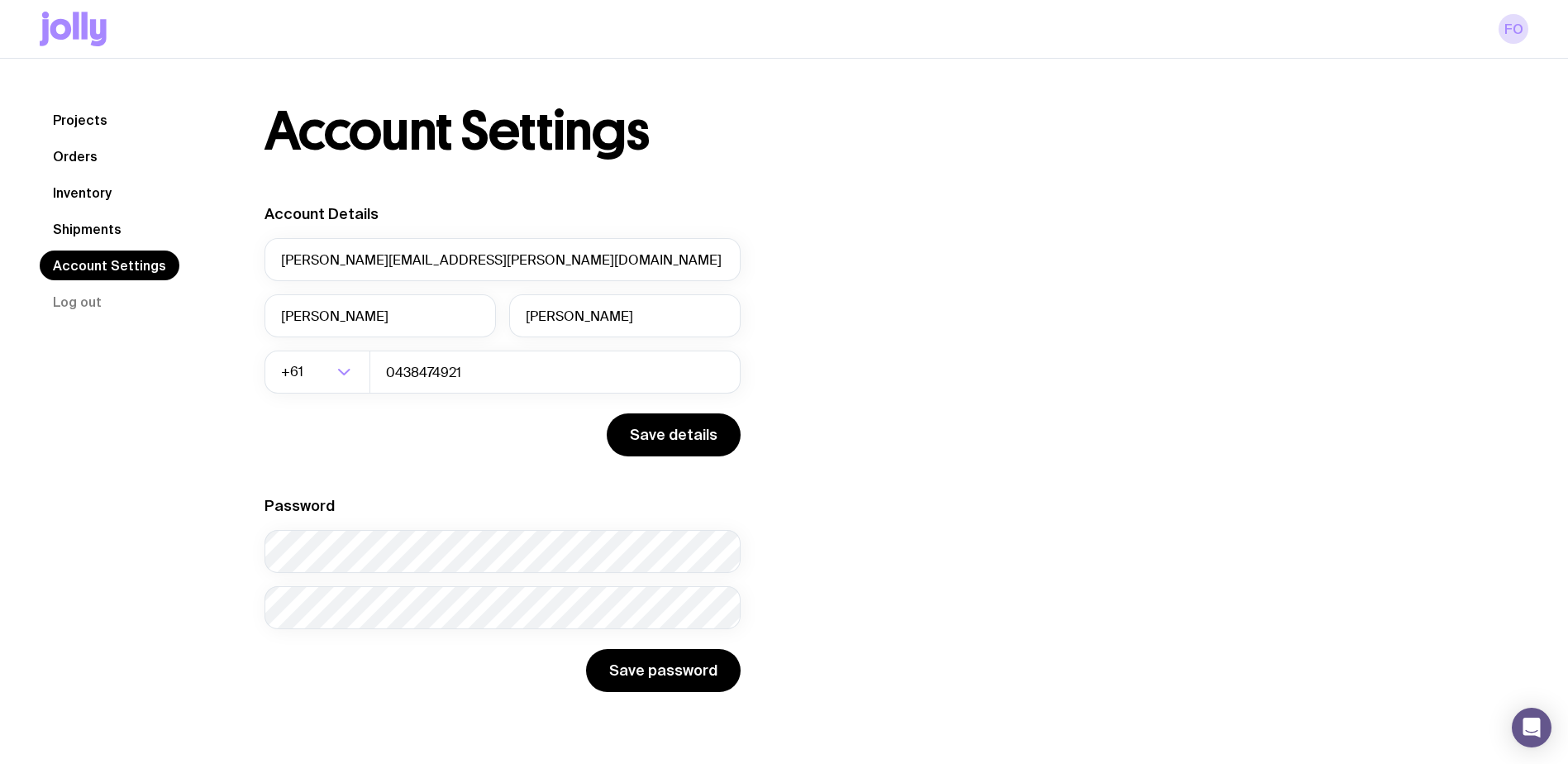
click at [106, 122] on link "Projects" at bounding box center [80, 120] width 81 height 29
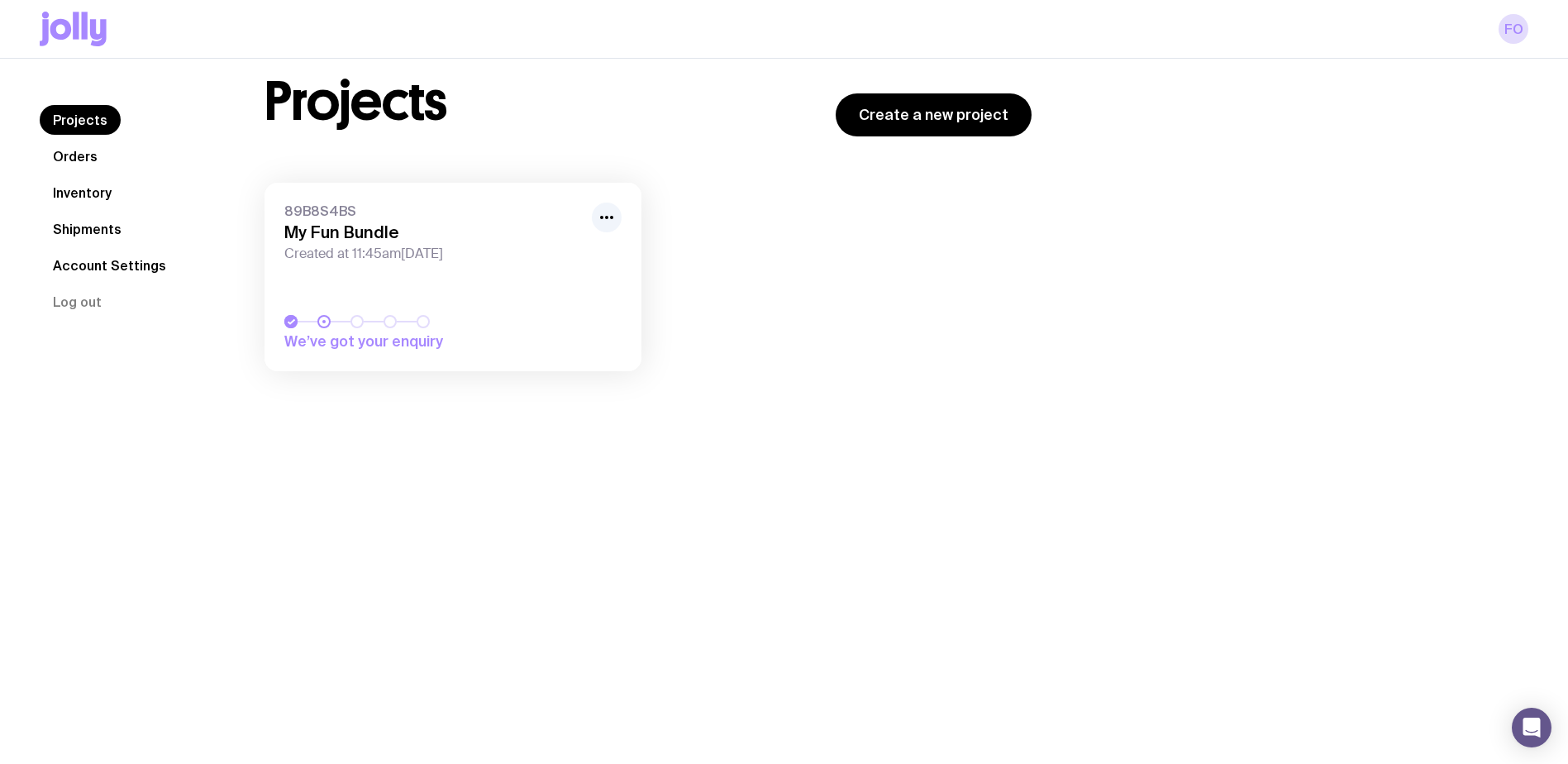
scroll to position [59, 0]
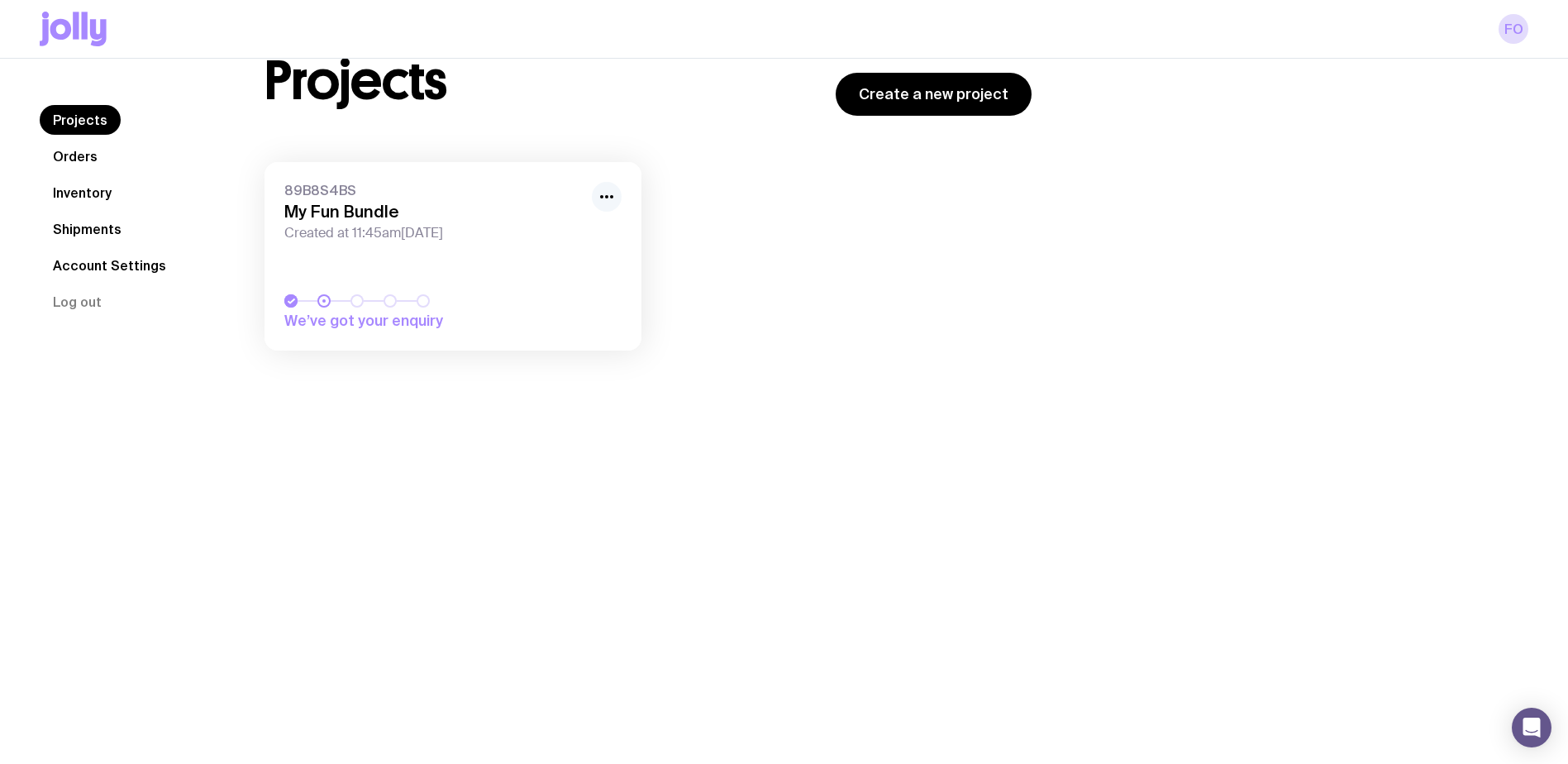
click at [604, 207] on button "button" at bounding box center [607, 196] width 29 height 29
click at [604, 206] on icon "button" at bounding box center [607, 196] width 20 height 20
click at [56, 21] on icon at bounding box center [61, 28] width 21 height 20
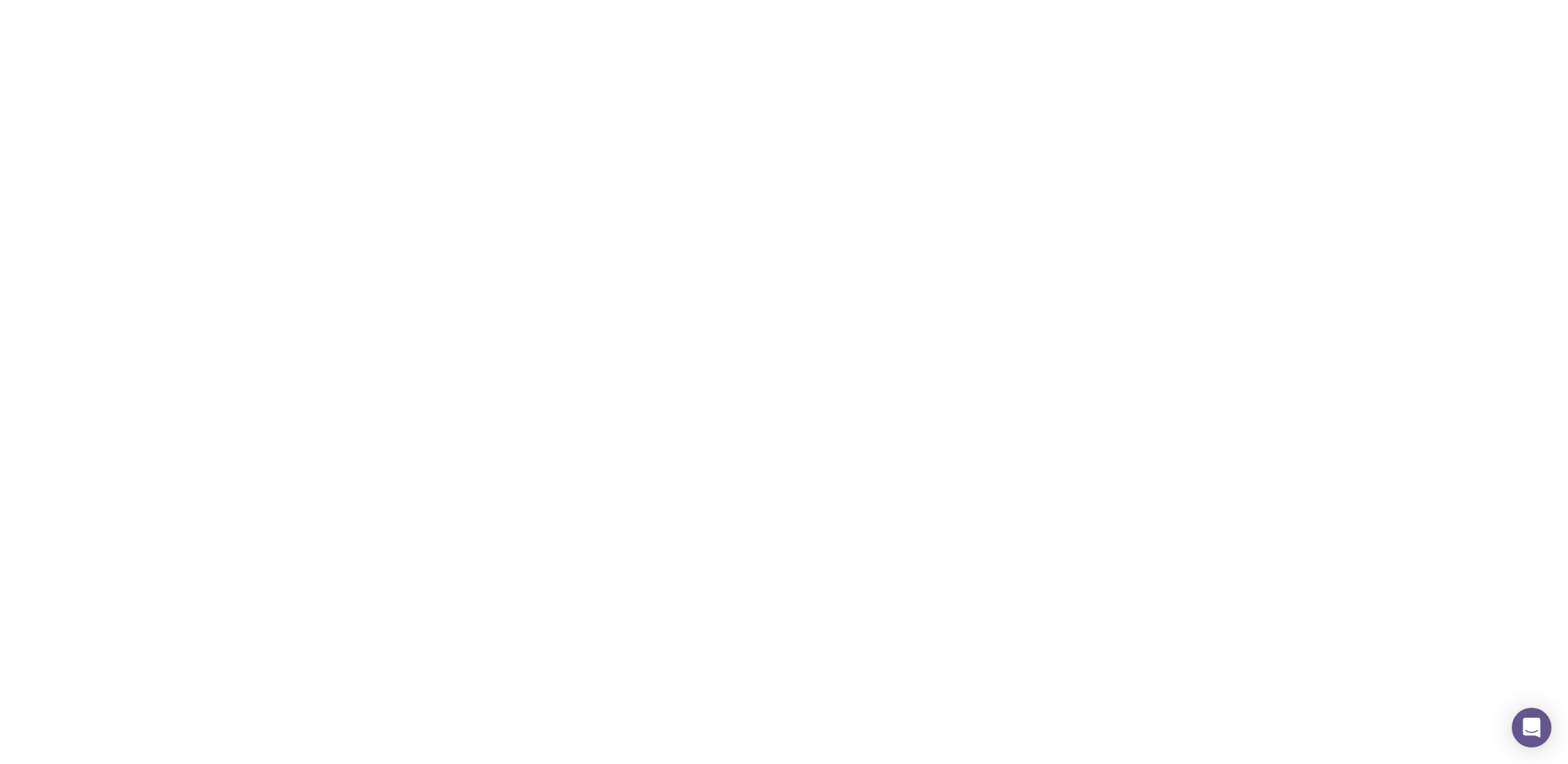
scroll to position [59, 0]
